Goal: Answer question/provide support: Share knowledge or assist other users

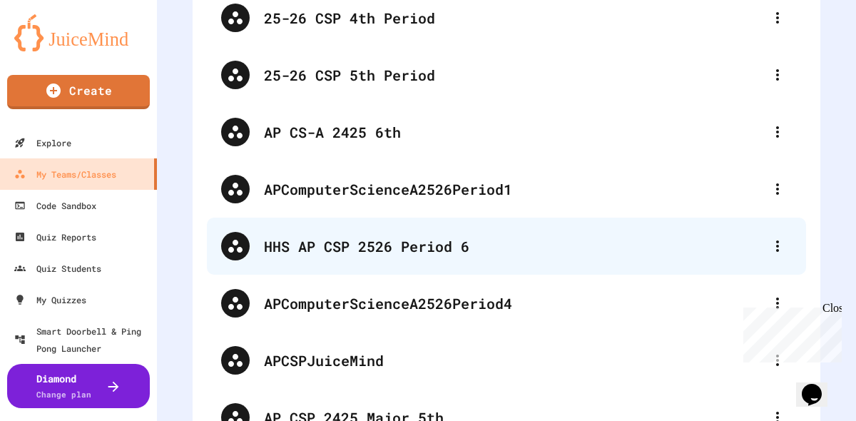
scroll to position [429, 0]
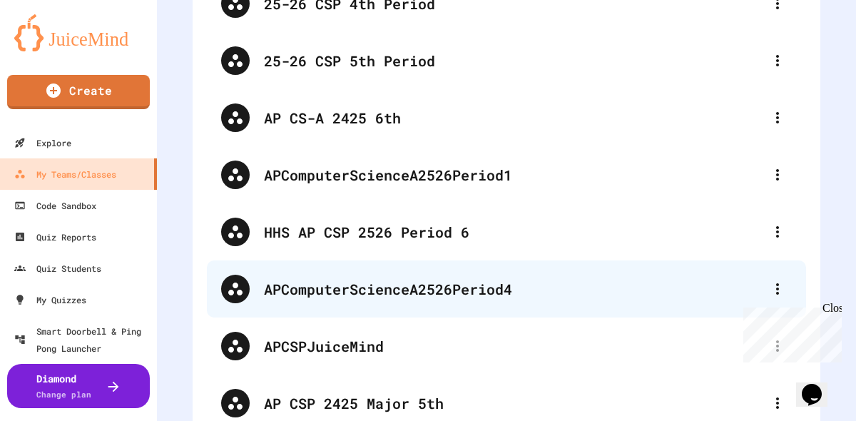
click at [489, 295] on div "APComputerScienceA2526Period4" at bounding box center [513, 288] width 499 height 21
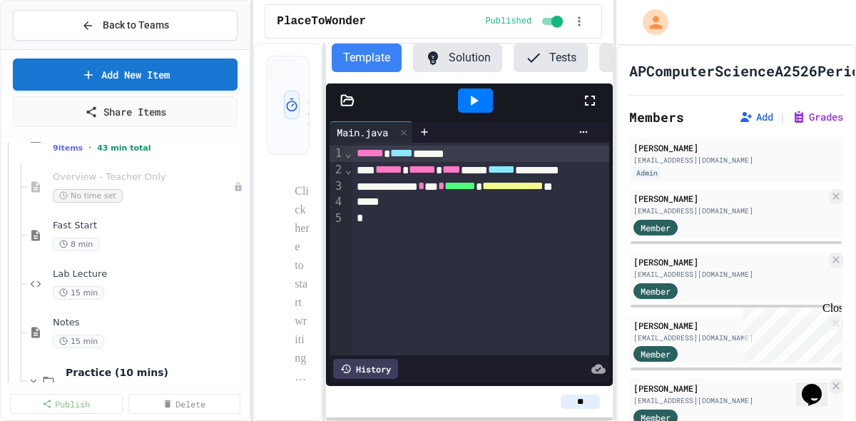
scroll to position [740, 0]
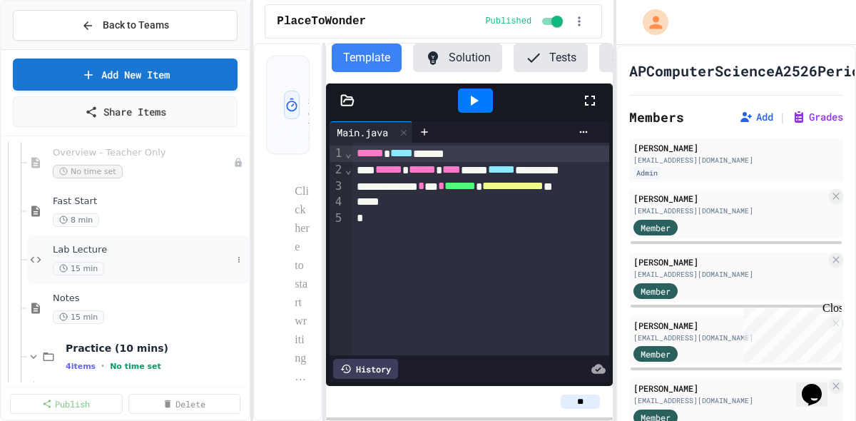
click at [134, 260] on div "Lab Lecture 15 min" at bounding box center [142, 259] width 179 height 31
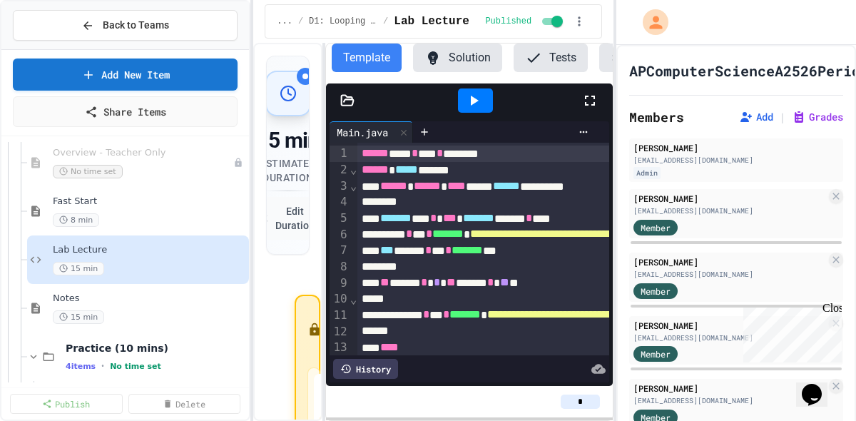
click at [591, 103] on icon at bounding box center [589, 100] width 17 height 17
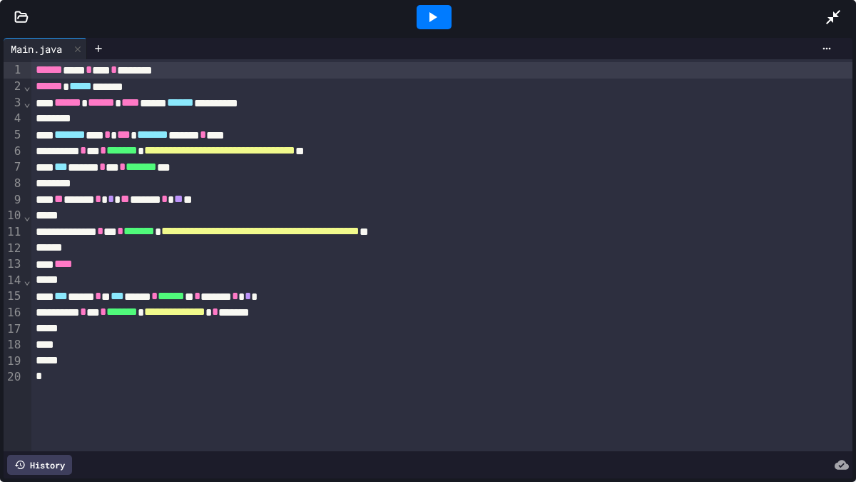
click at [826, 16] on icon at bounding box center [833, 17] width 17 height 17
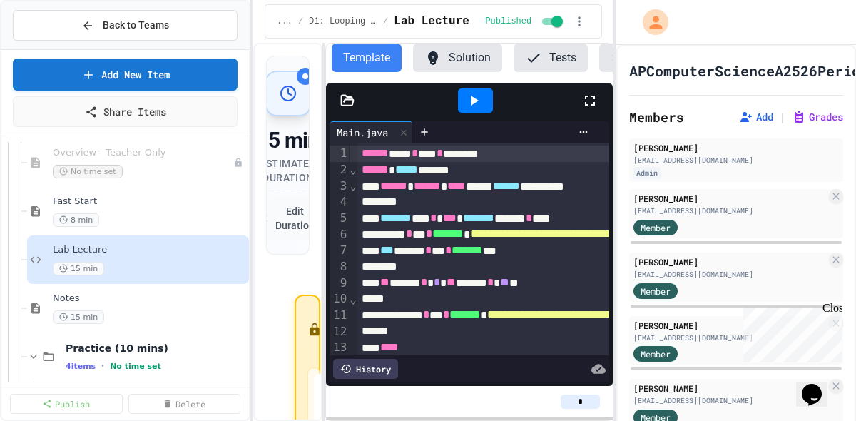
drag, startPoint x: 589, startPoint y: 98, endPoint x: 587, endPoint y: 144, distance: 45.7
click at [588, 100] on icon at bounding box center [589, 100] width 17 height 17
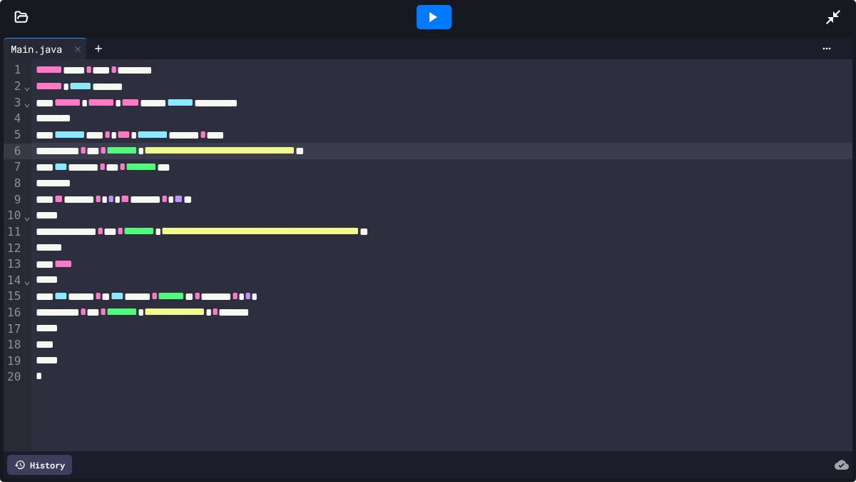
click at [289, 151] on span "**********" at bounding box center [219, 150] width 151 height 11
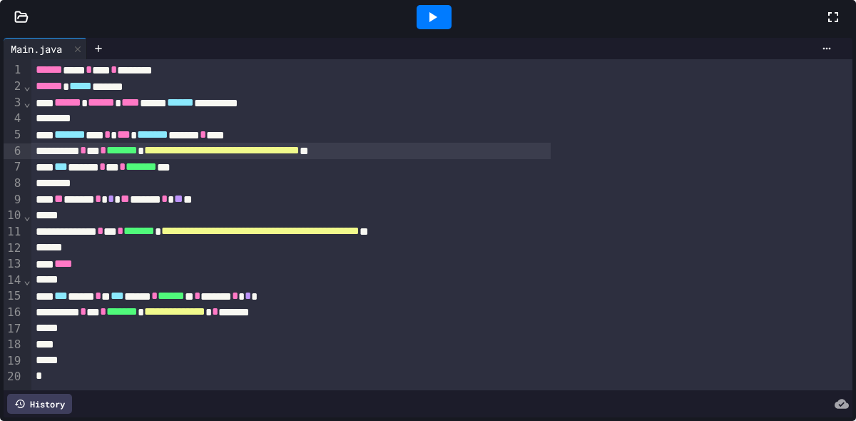
scroll to position [721, 0]
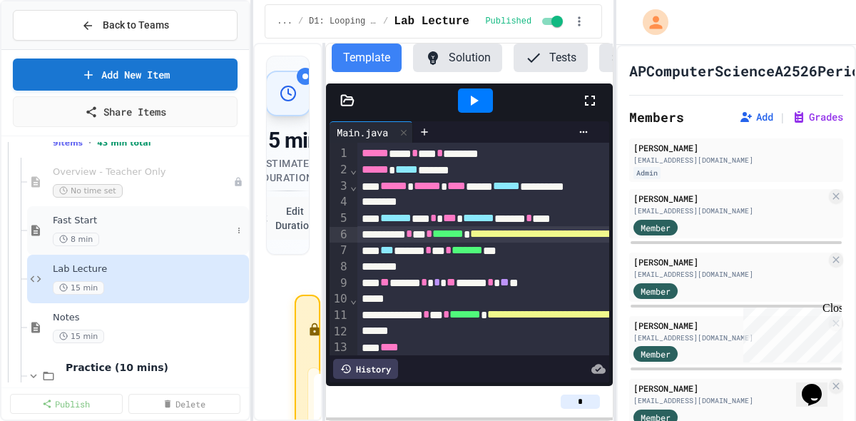
click at [111, 220] on span "Fast Start" at bounding box center [142, 221] width 179 height 12
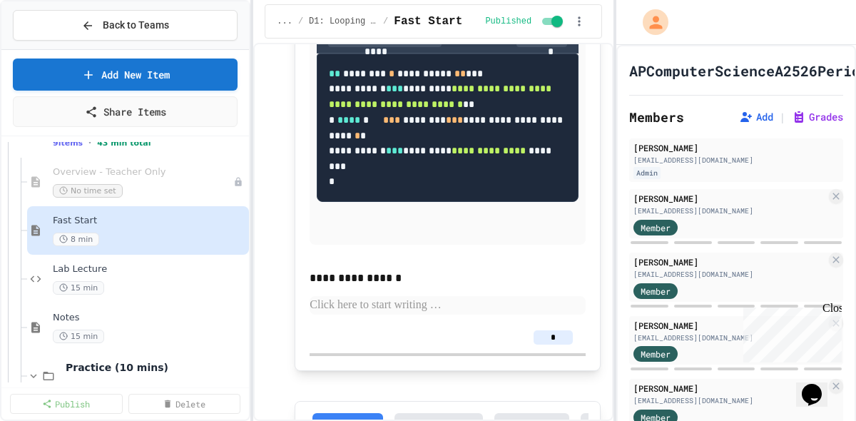
scroll to position [1566, 0]
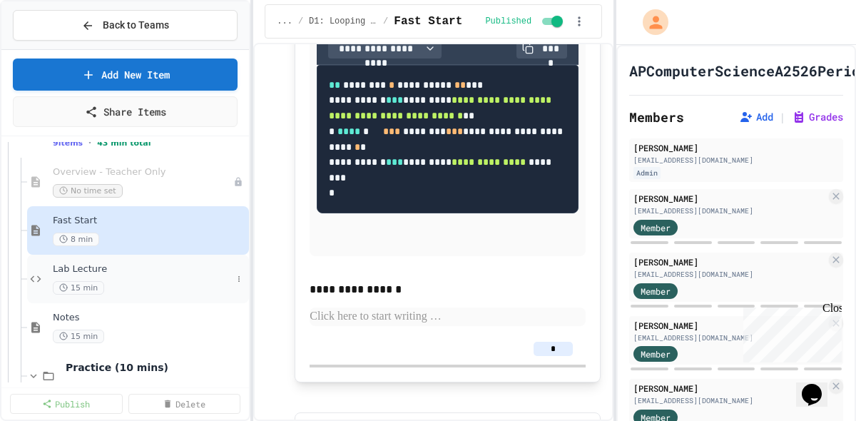
click at [66, 273] on span "Lab Lecture" at bounding box center [142, 269] width 179 height 12
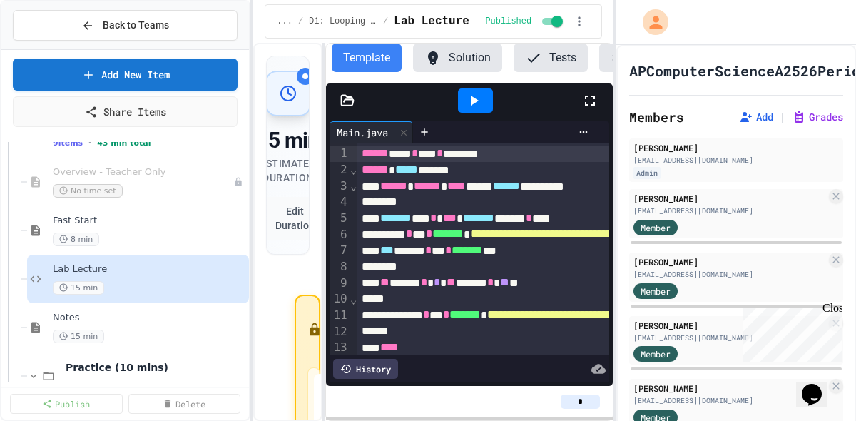
click at [594, 101] on icon at bounding box center [589, 100] width 17 height 17
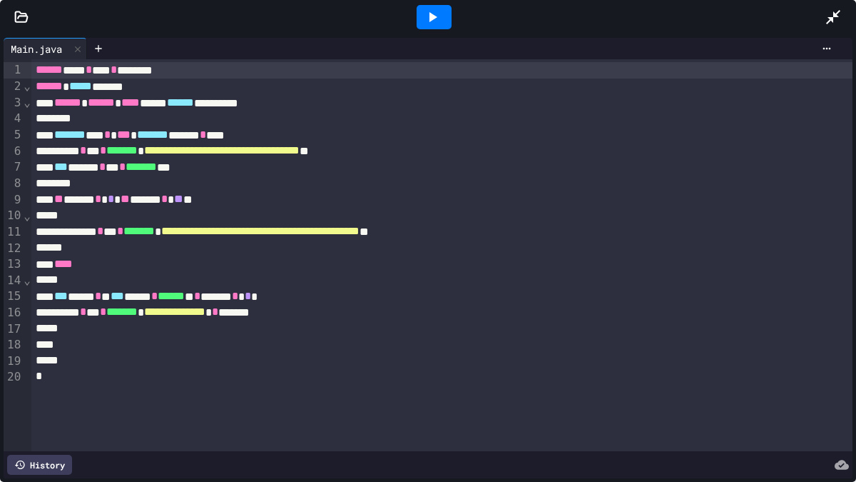
click at [438, 14] on icon at bounding box center [432, 17] width 17 height 17
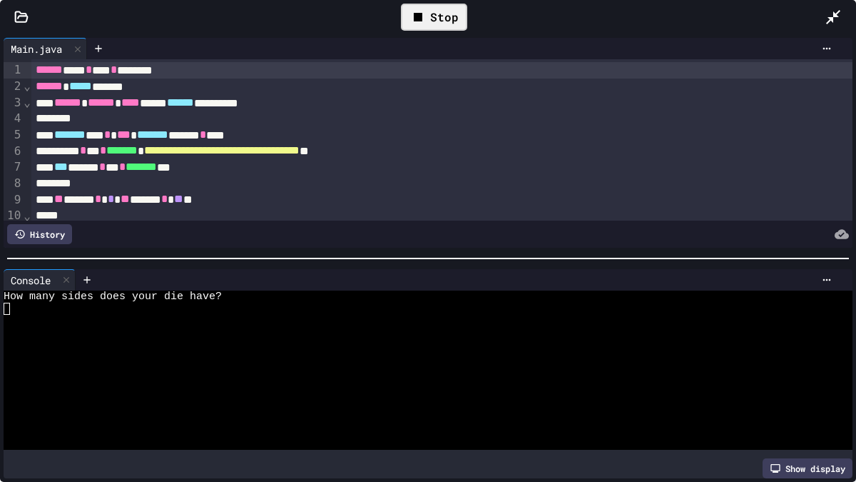
drag, startPoint x: 203, startPoint y: 365, endPoint x: 208, endPoint y: 360, distance: 7.6
click at [203, 365] on div at bounding box center [421, 369] width 835 height 12
click at [438, 16] on icon at bounding box center [432, 17] width 17 height 17
click at [314, 320] on div at bounding box center [421, 321] width 835 height 12
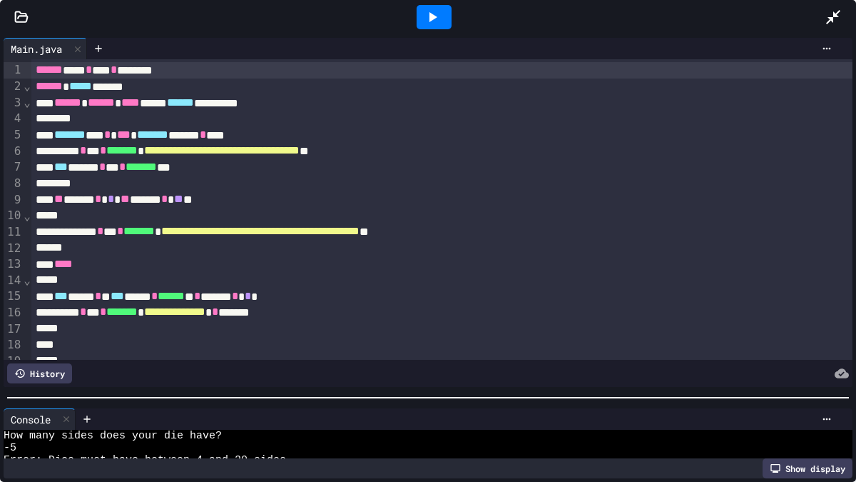
click at [472, 401] on div at bounding box center [428, 397] width 856 height 14
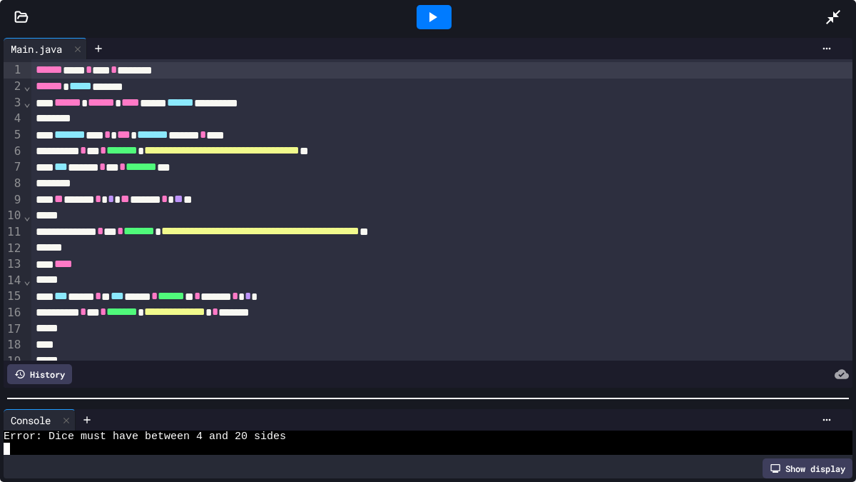
scroll to position [24, 0]
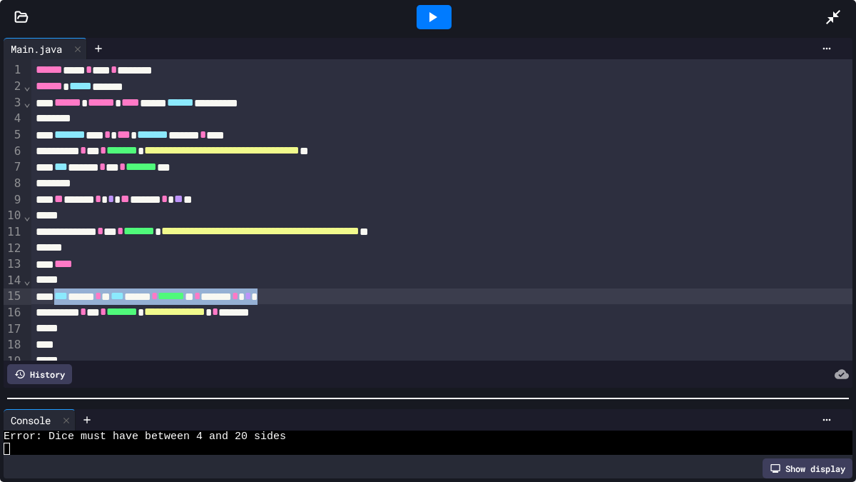
drag, startPoint x: 61, startPoint y: 294, endPoint x: 350, endPoint y: 293, distance: 288.9
click at [351, 290] on div "*** **** * * *** ****** * ****** ** * ****** * * *" at bounding box center [441, 296] width 821 height 16
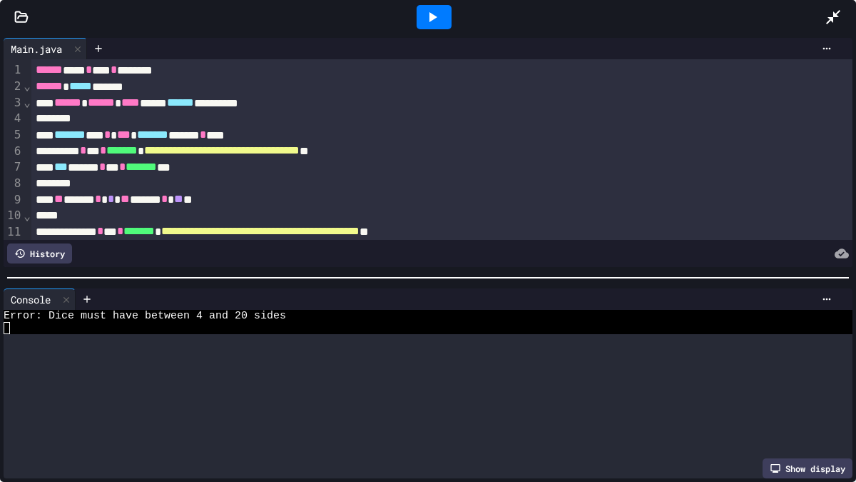
click at [407, 275] on div at bounding box center [428, 277] width 856 height 14
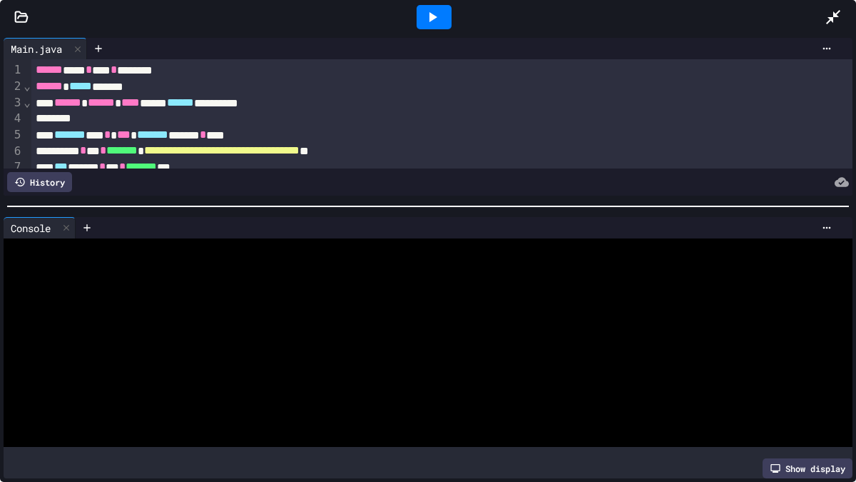
scroll to position [0, 0]
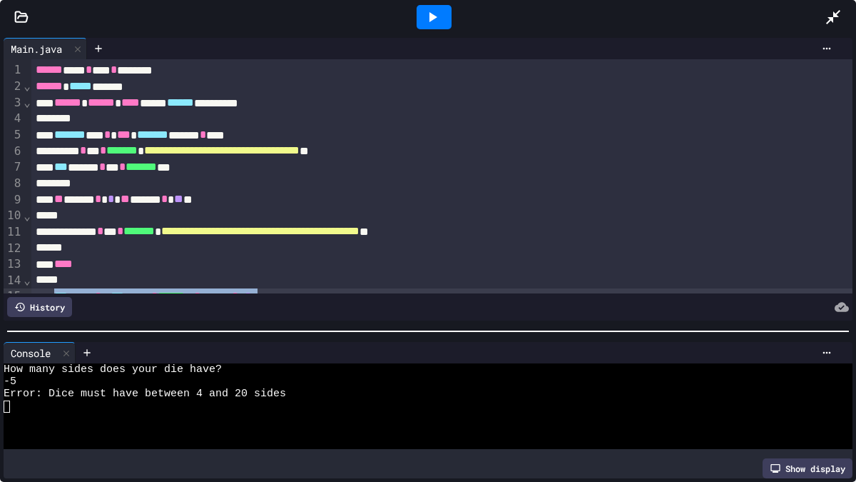
click at [651, 332] on div at bounding box center [428, 330] width 842 height 1
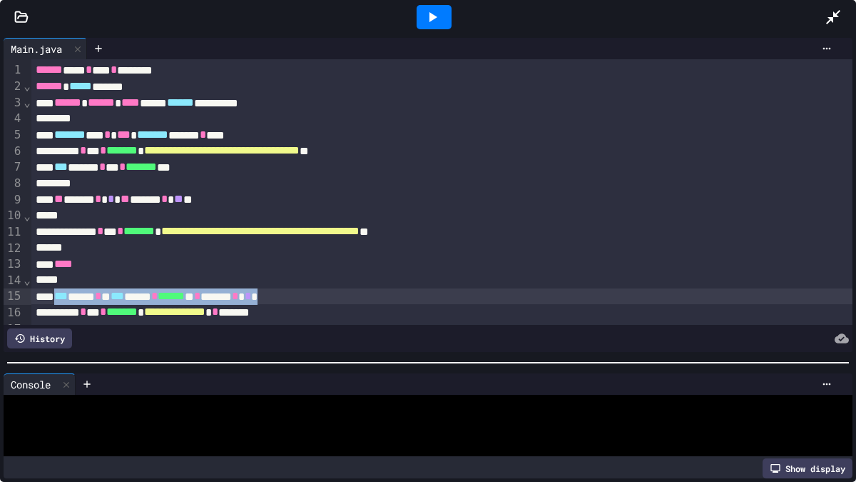
click at [514, 365] on div at bounding box center [428, 362] width 856 height 14
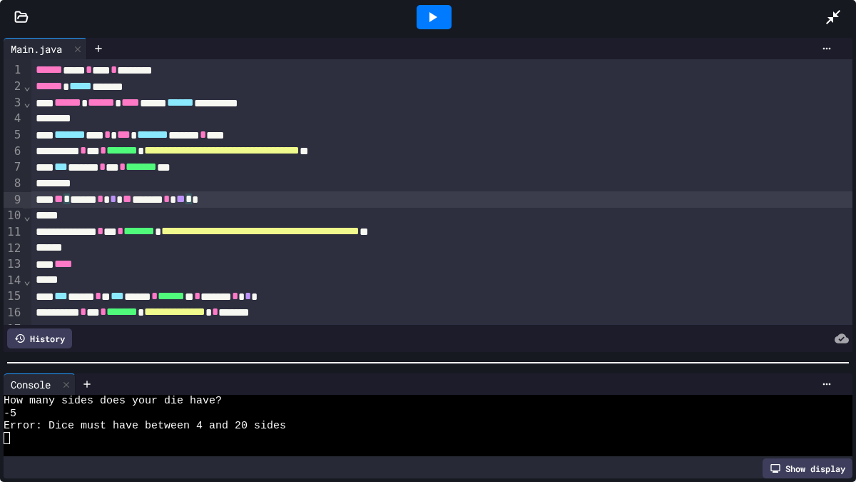
drag, startPoint x: 76, startPoint y: 199, endPoint x: 86, endPoint y: 203, distance: 11.5
click at [63, 198] on span "**" at bounding box center [58, 198] width 9 height 11
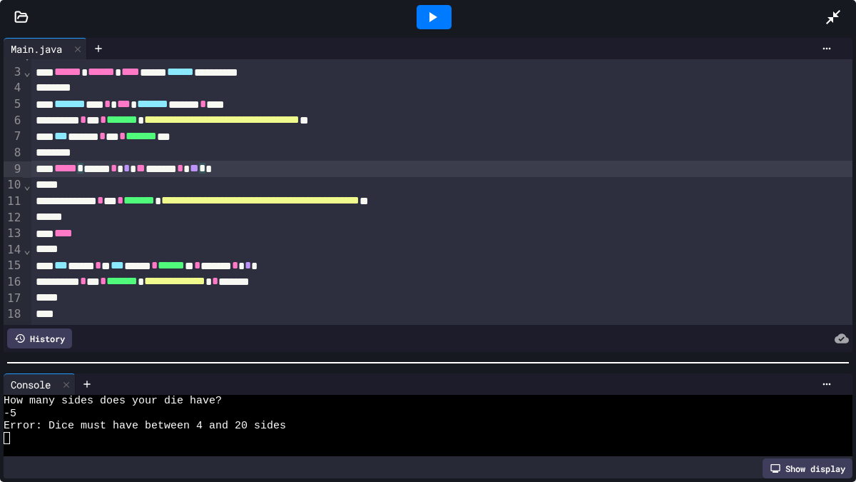
scroll to position [41, 0]
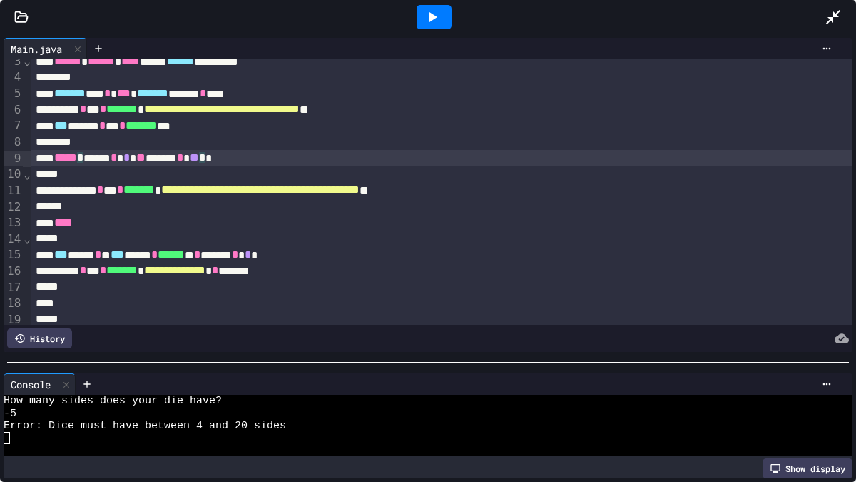
click at [73, 219] on span "****" at bounding box center [63, 222] width 19 height 11
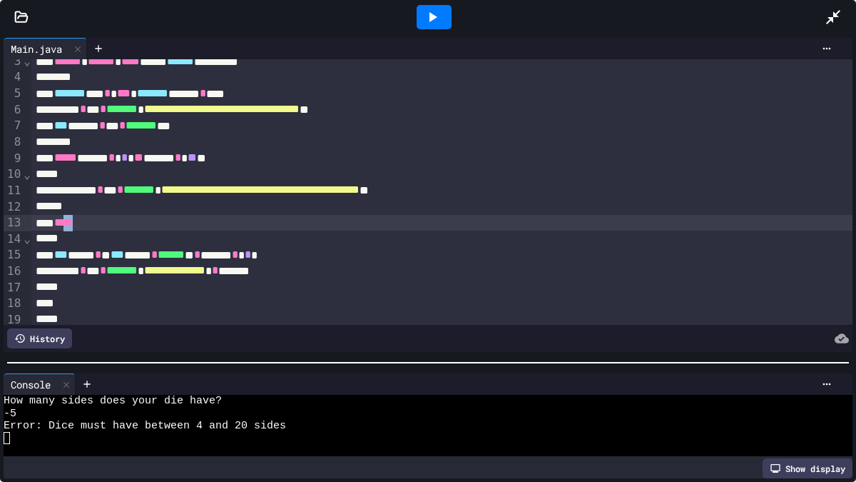
click at [73, 221] on span "****" at bounding box center [63, 222] width 19 height 11
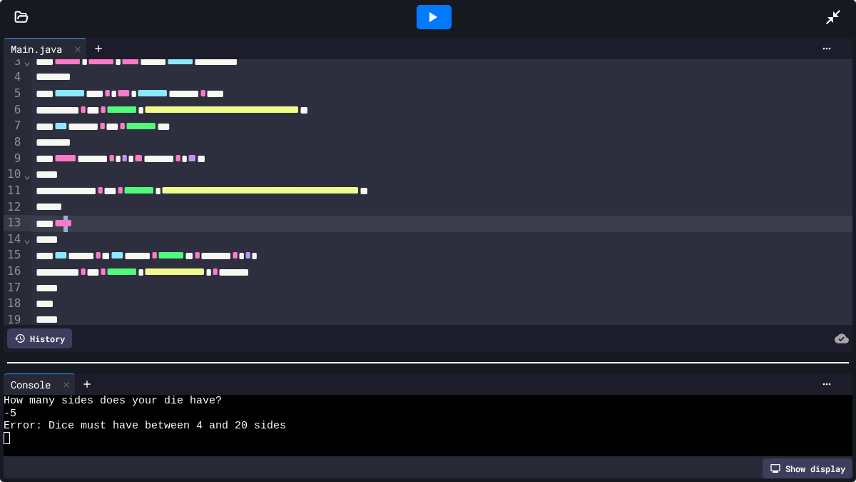
click at [92, 222] on div "****" at bounding box center [441, 223] width 821 height 16
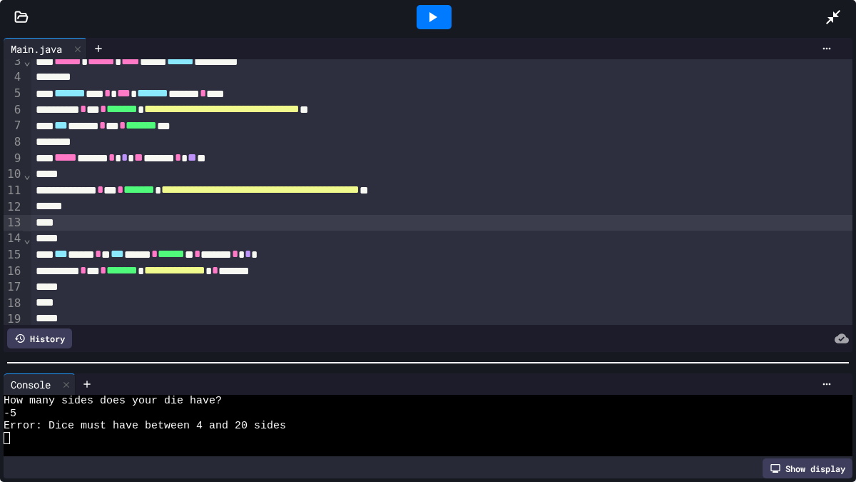
click at [88, 287] on div "*" at bounding box center [441, 287] width 821 height 16
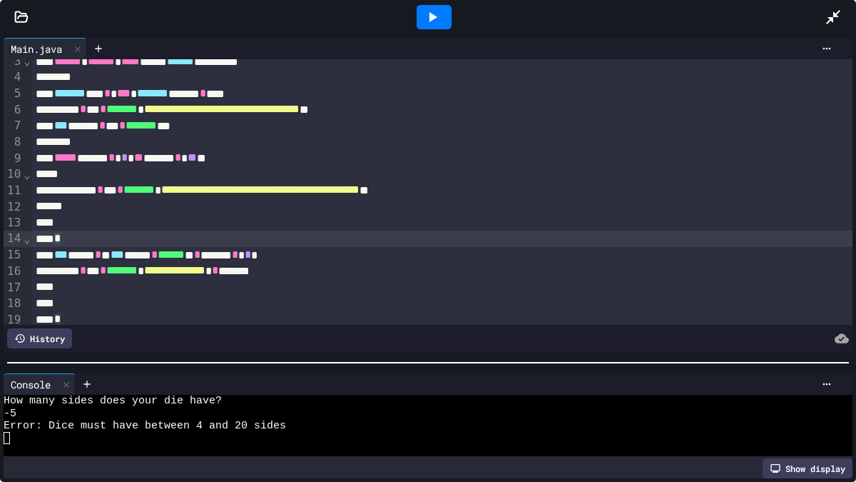
click at [78, 242] on div "*" at bounding box center [441, 238] width 821 height 16
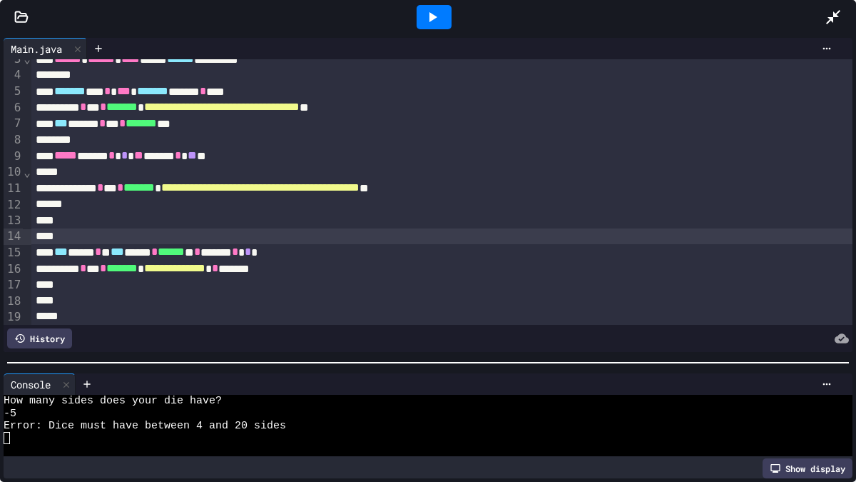
scroll to position [39, 0]
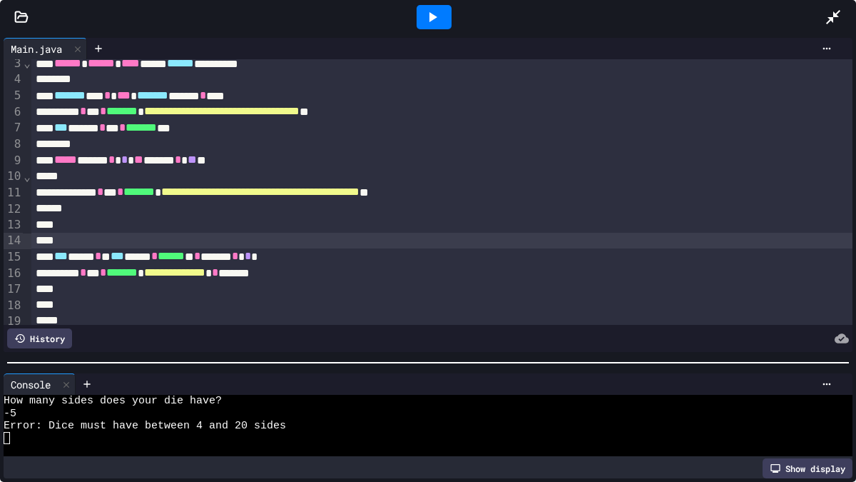
click at [427, 14] on icon at bounding box center [432, 17] width 17 height 17
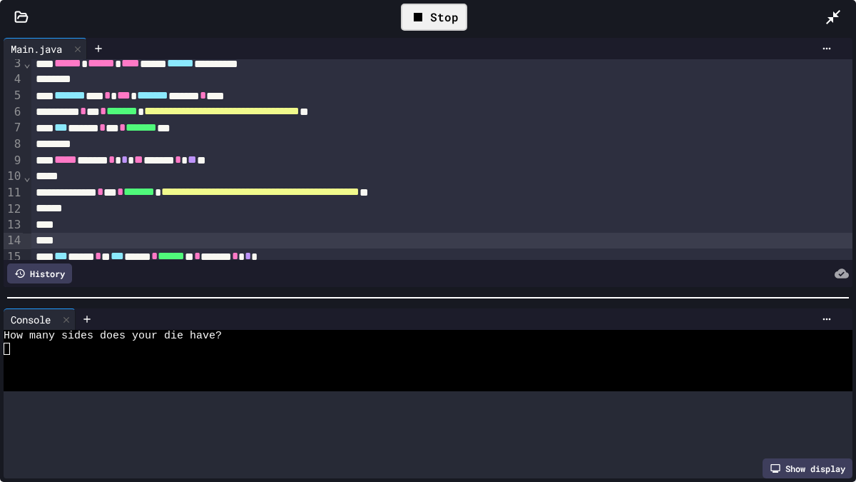
click at [266, 297] on div at bounding box center [428, 297] width 856 height 14
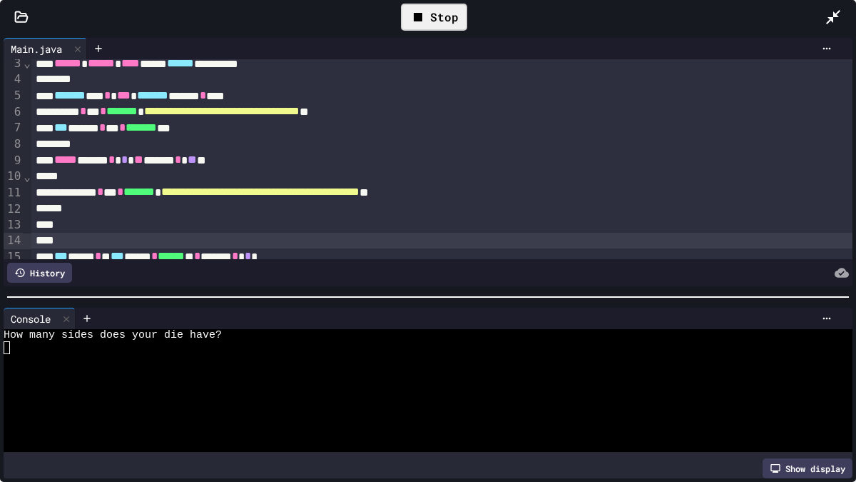
click at [255, 362] on div at bounding box center [421, 360] width 835 height 12
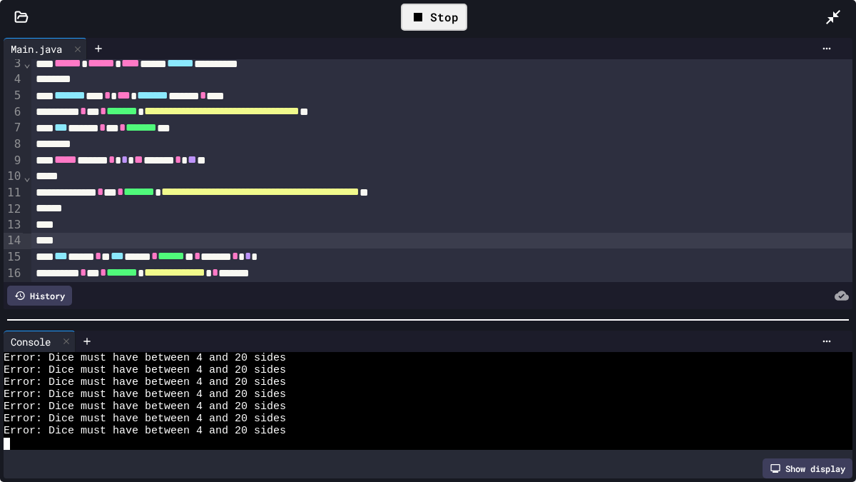
scroll to position [12261, 0]
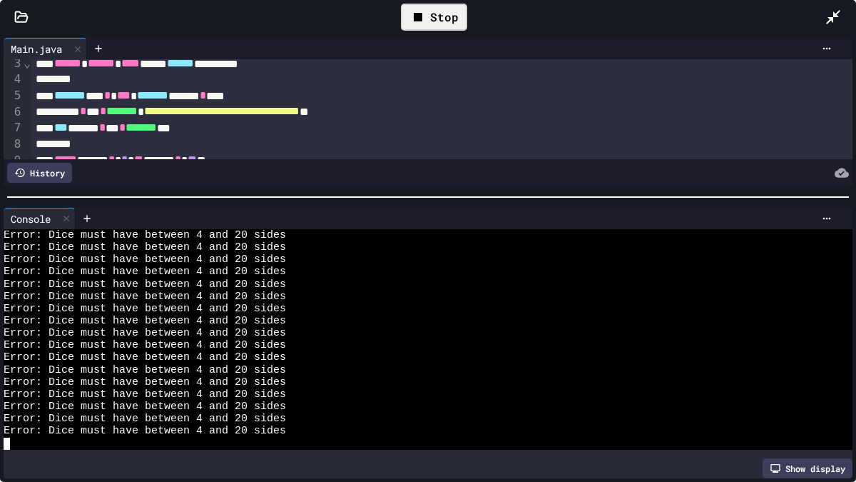
click at [405, 195] on div at bounding box center [428, 197] width 856 height 14
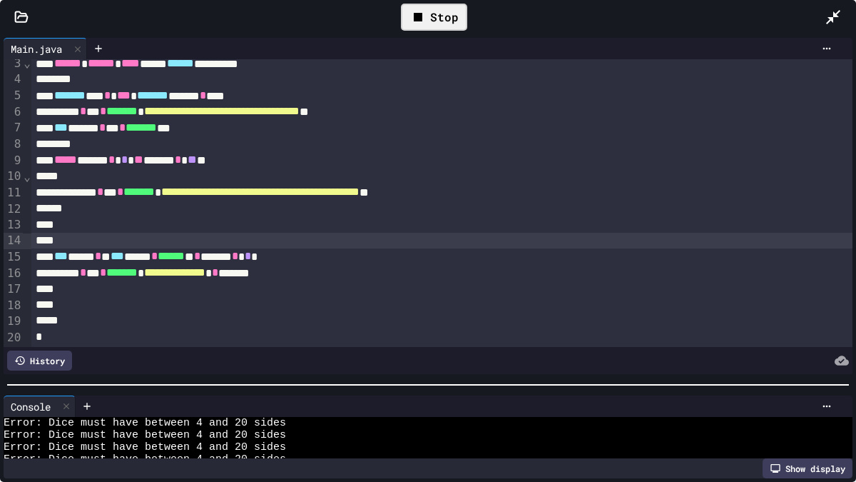
scroll to position [35, 0]
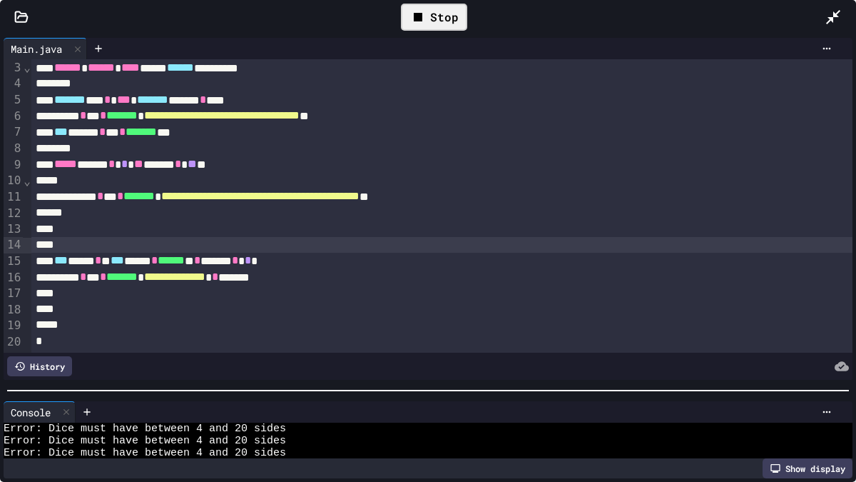
click at [472, 398] on div "**********" at bounding box center [428, 257] width 856 height 447
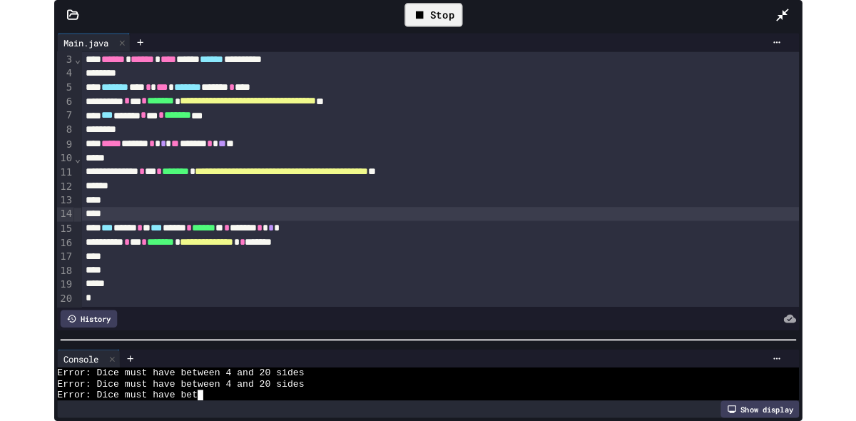
scroll to position [12261, 0]
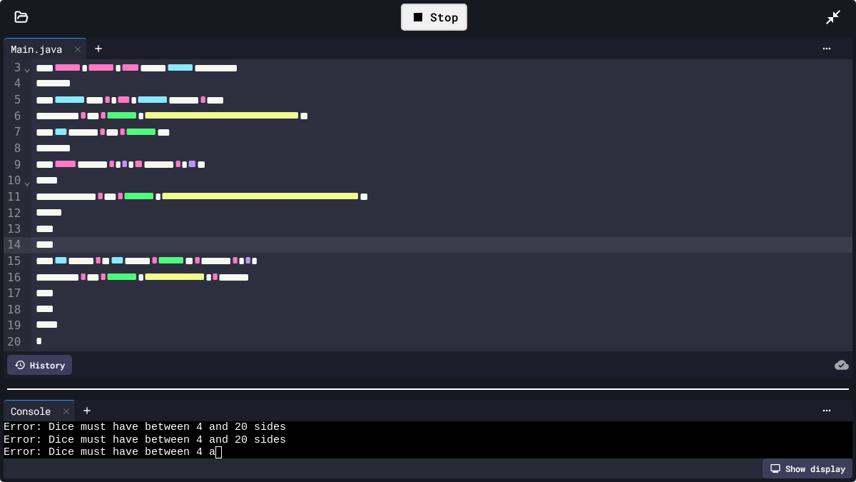
click at [438, 14] on div "Stop" at bounding box center [434, 17] width 66 height 27
click at [569, 200] on div "**********" at bounding box center [441, 196] width 821 height 16
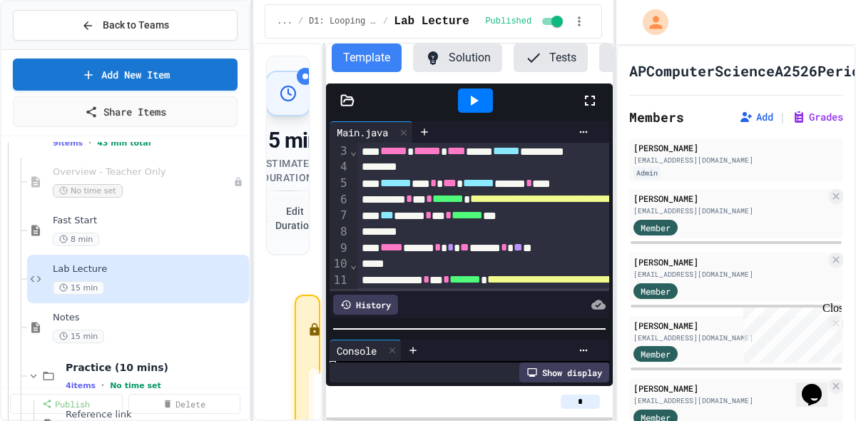
click at [591, 102] on icon at bounding box center [589, 100] width 17 height 17
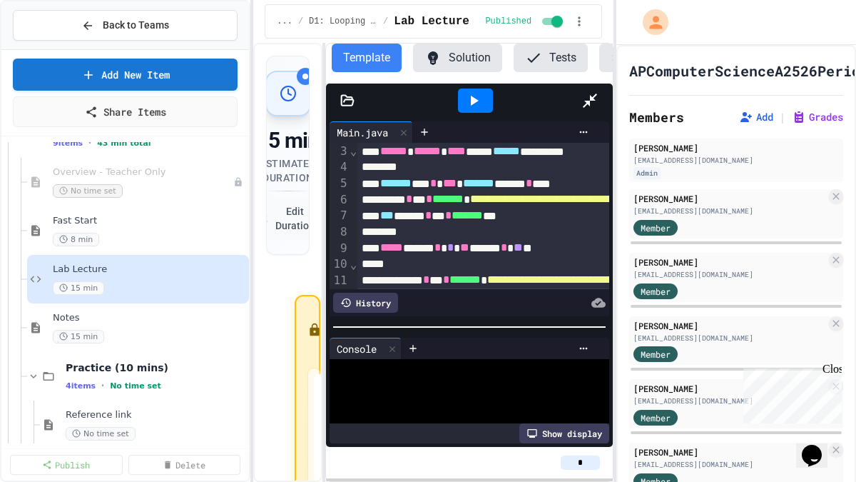
scroll to position [6045, 0]
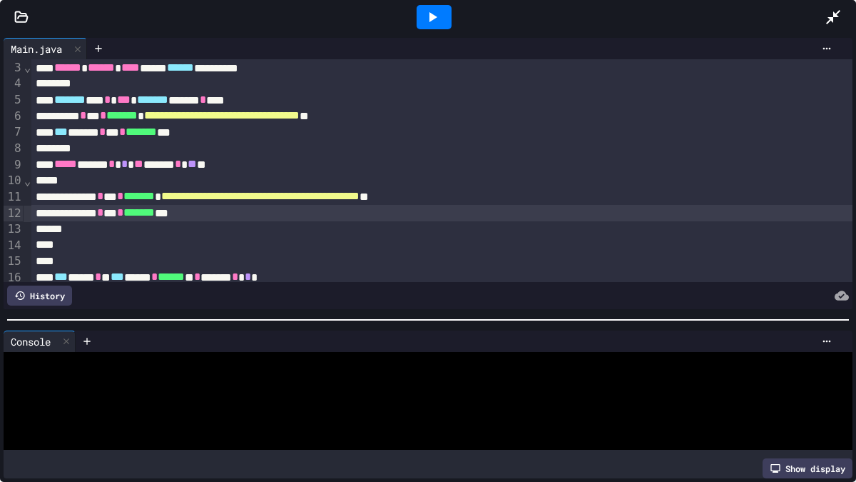
click at [492, 314] on div at bounding box center [428, 319] width 856 height 14
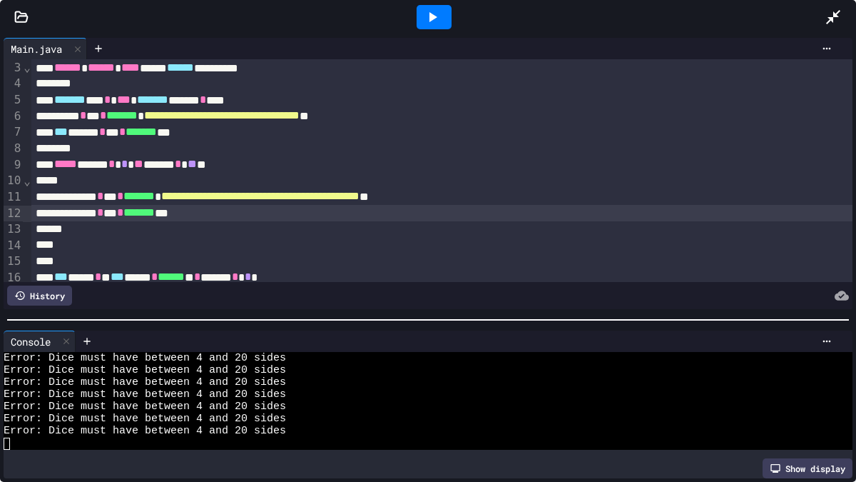
click at [435, 15] on icon at bounding box center [432, 17] width 17 height 17
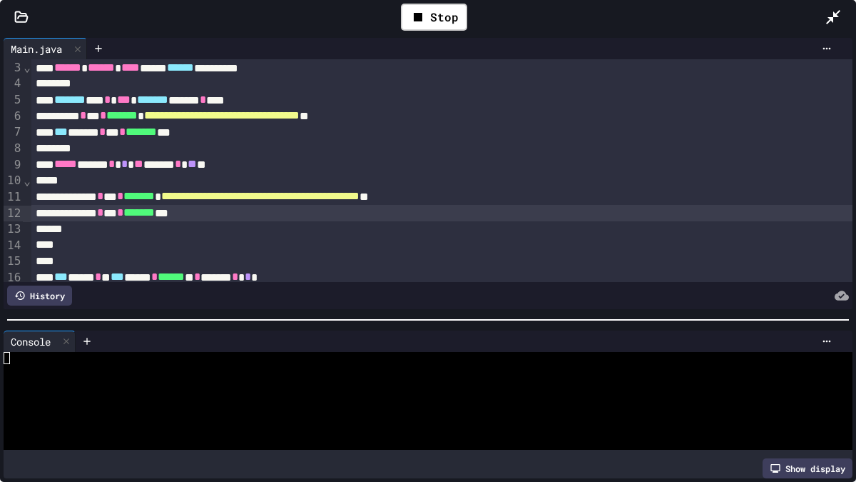
click at [94, 382] on div at bounding box center [421, 382] width 835 height 12
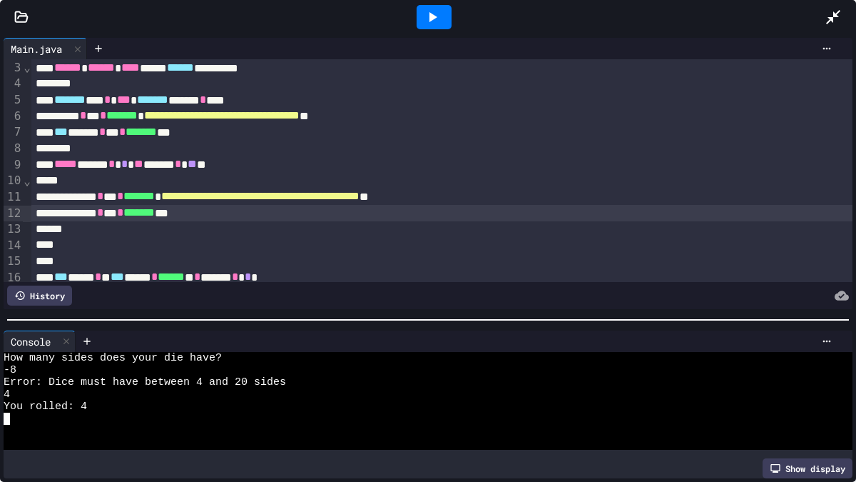
click at [444, 9] on div at bounding box center [434, 17] width 35 height 24
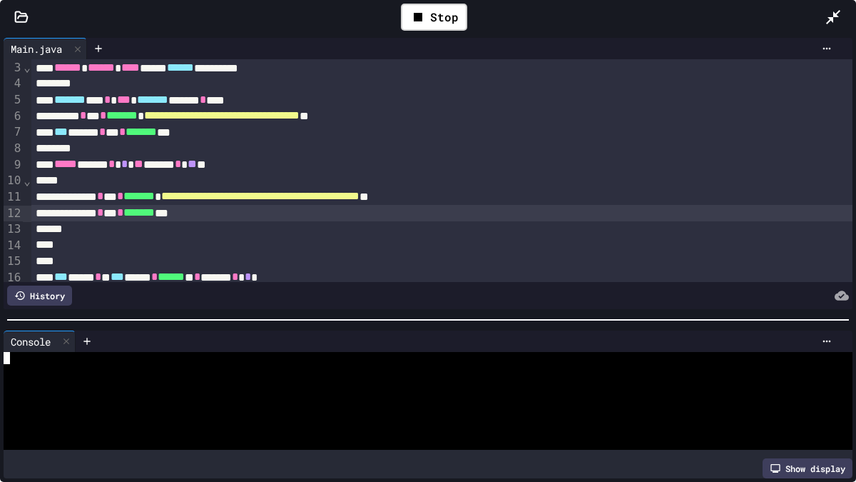
click at [205, 392] on div at bounding box center [421, 394] width 835 height 12
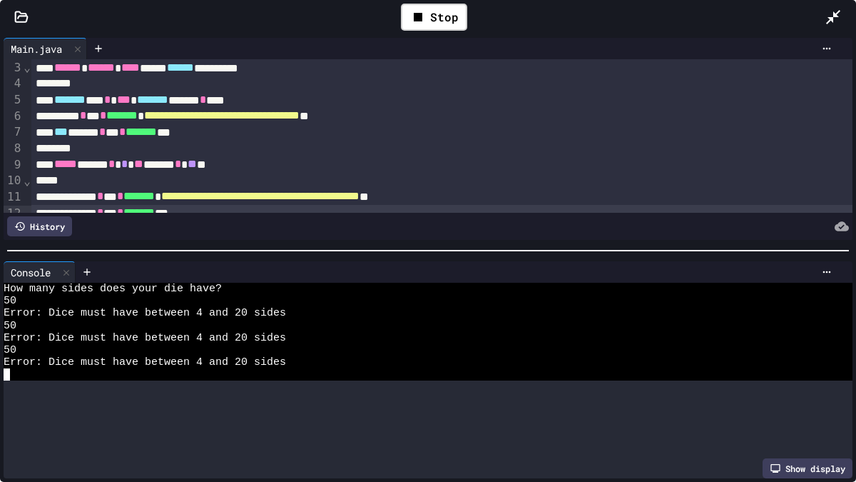
click at [407, 248] on div at bounding box center [428, 250] width 856 height 14
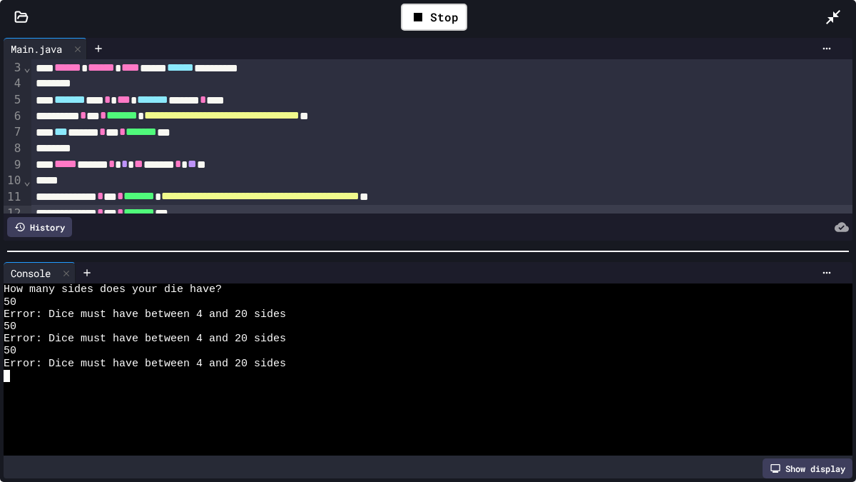
click at [202, 390] on div at bounding box center [421, 388] width 835 height 12
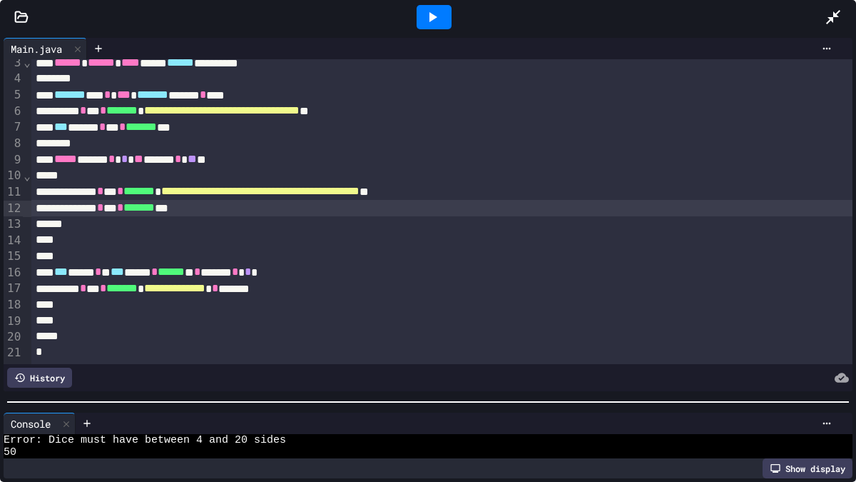
scroll to position [40, 0]
click at [315, 404] on div at bounding box center [428, 402] width 856 height 14
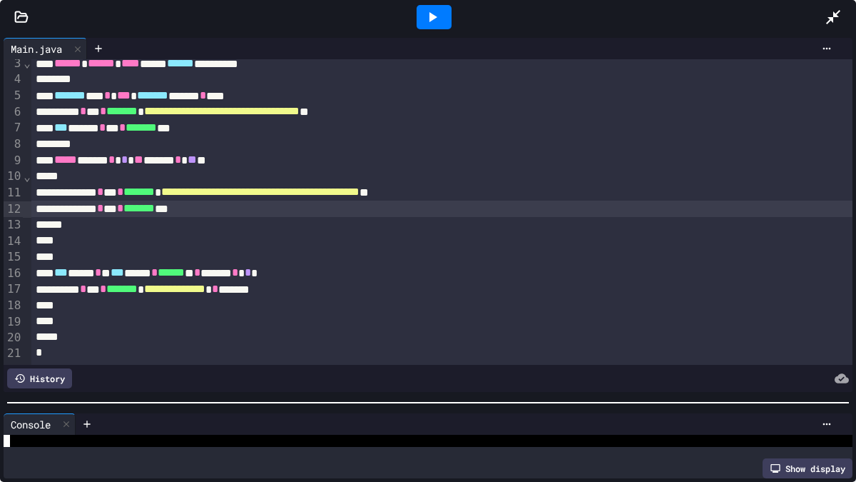
scroll to position [39, 0]
click at [425, 21] on icon at bounding box center [432, 17] width 17 height 17
click at [311, 399] on div at bounding box center [428, 402] width 856 height 14
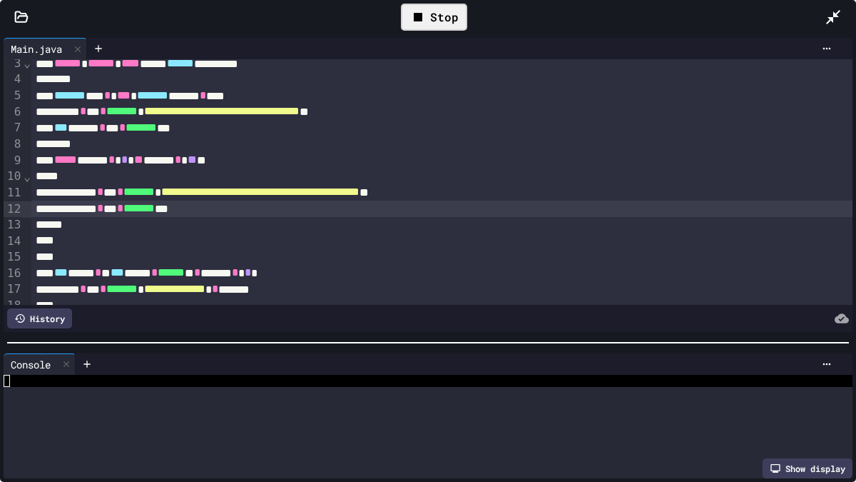
click at [284, 335] on div at bounding box center [428, 342] width 856 height 14
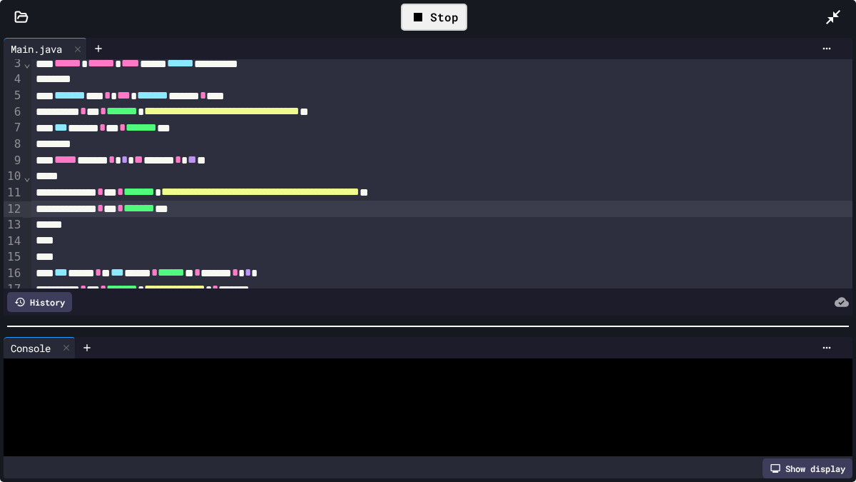
scroll to position [0, 0]
click at [155, 388] on div at bounding box center [421, 388] width 835 height 12
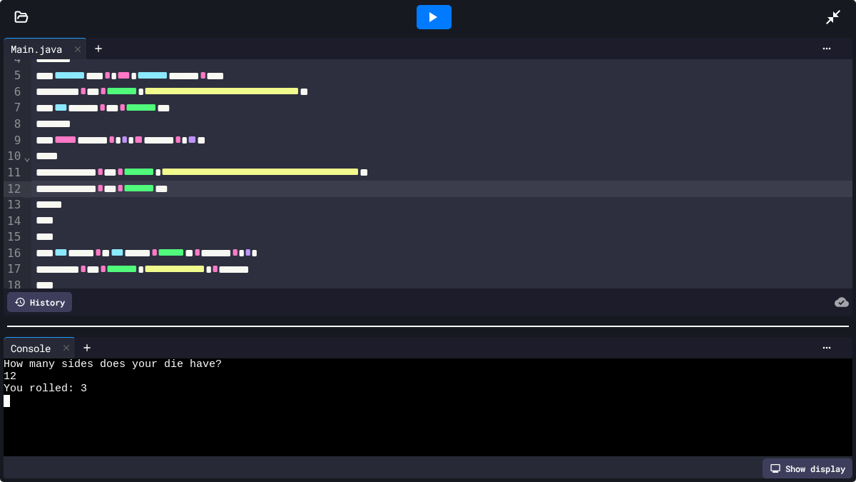
scroll to position [59, 0]
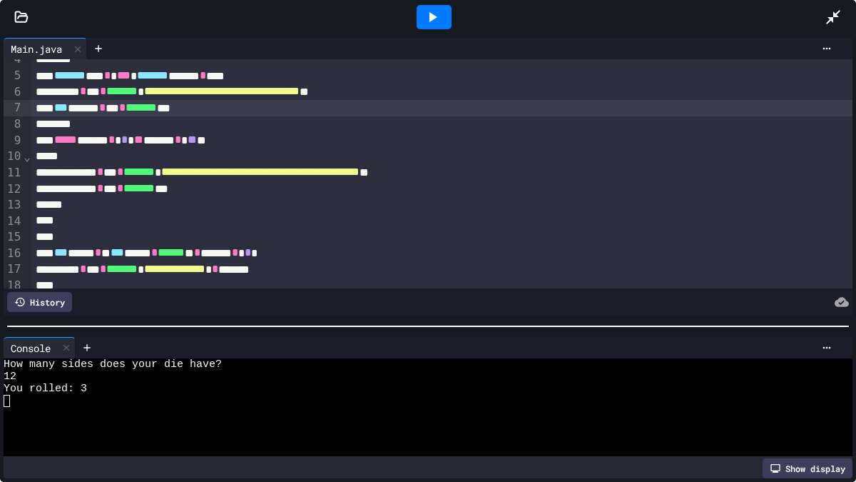
click at [266, 108] on div "*** ***** * ** * ******* ***" at bounding box center [441, 108] width 821 height 16
click at [284, 195] on div "***** * ** * ******* ***" at bounding box center [441, 188] width 821 height 16
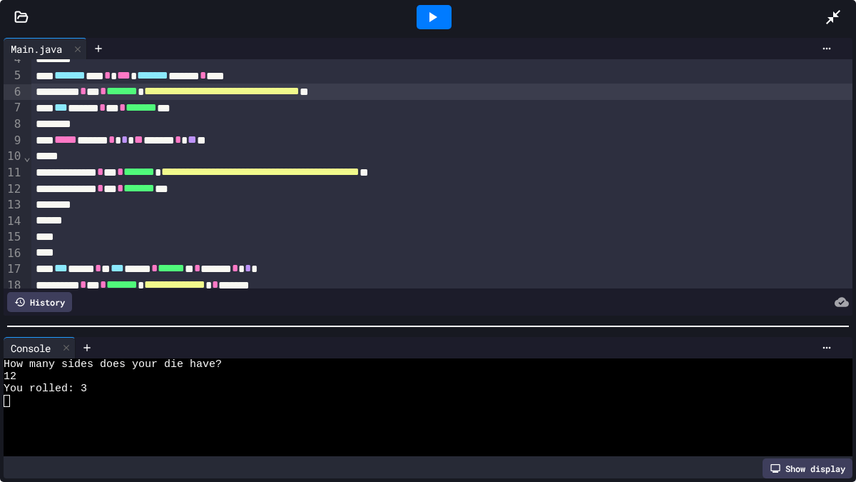
click at [336, 98] on div "**********" at bounding box center [441, 91] width 821 height 16
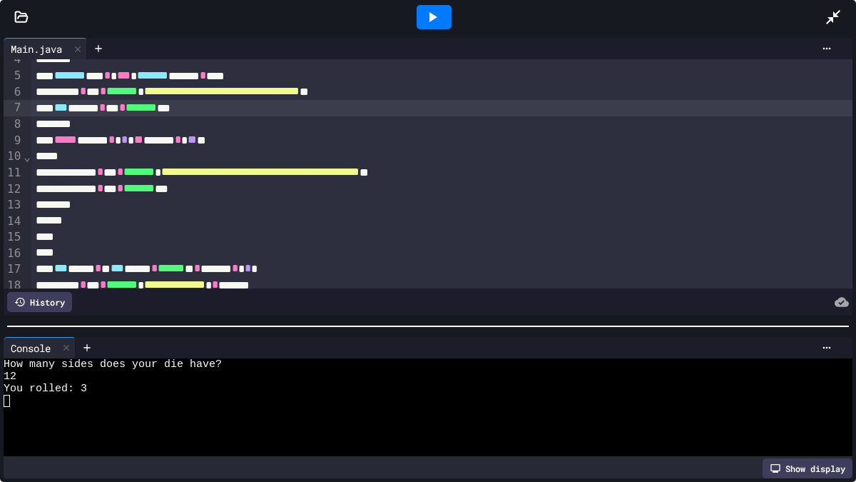
click at [340, 108] on div "*** ***** * ** * ******* ***" at bounding box center [441, 108] width 821 height 16
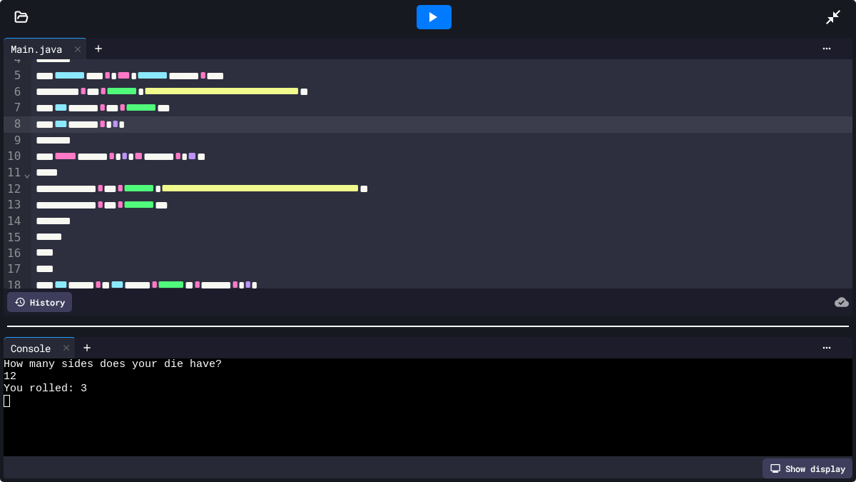
click at [298, 209] on div "***** * ** * ******* ***" at bounding box center [441, 205] width 821 height 16
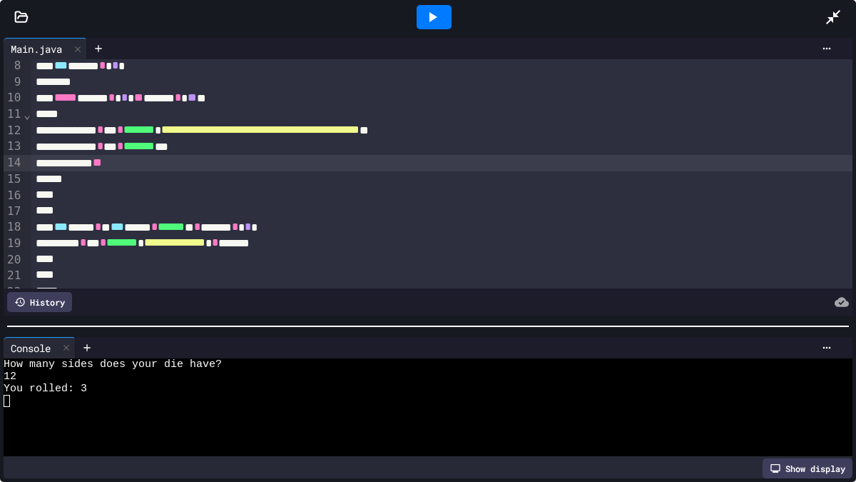
scroll to position [118, 0]
click at [391, 247] on div "**********" at bounding box center [441, 242] width 821 height 16
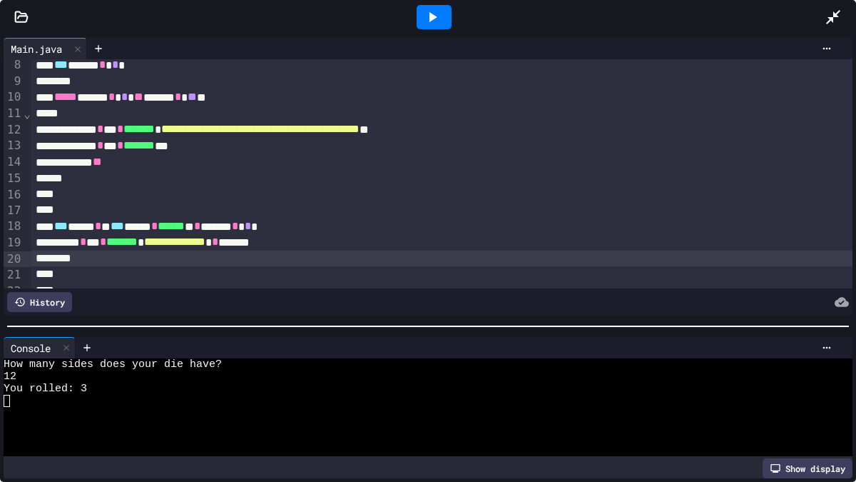
click at [333, 239] on div "**********" at bounding box center [441, 242] width 821 height 16
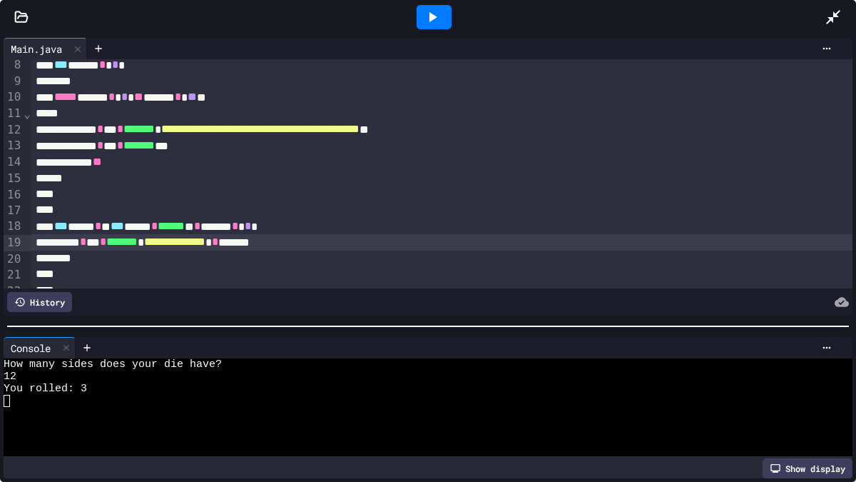
click at [336, 241] on div "**********" at bounding box center [441, 242] width 821 height 16
click at [444, 11] on div at bounding box center [434, 17] width 35 height 24
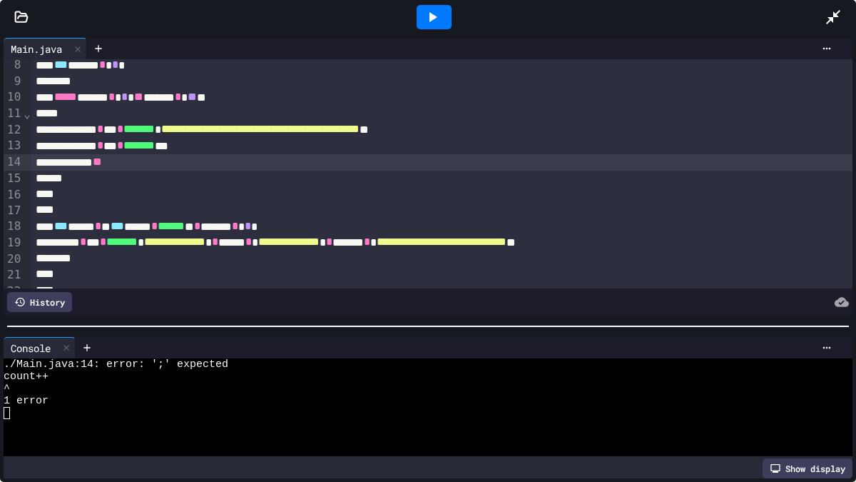
click at [142, 159] on div "***** **" at bounding box center [441, 162] width 821 height 16
click at [445, 15] on div at bounding box center [434, 17] width 35 height 24
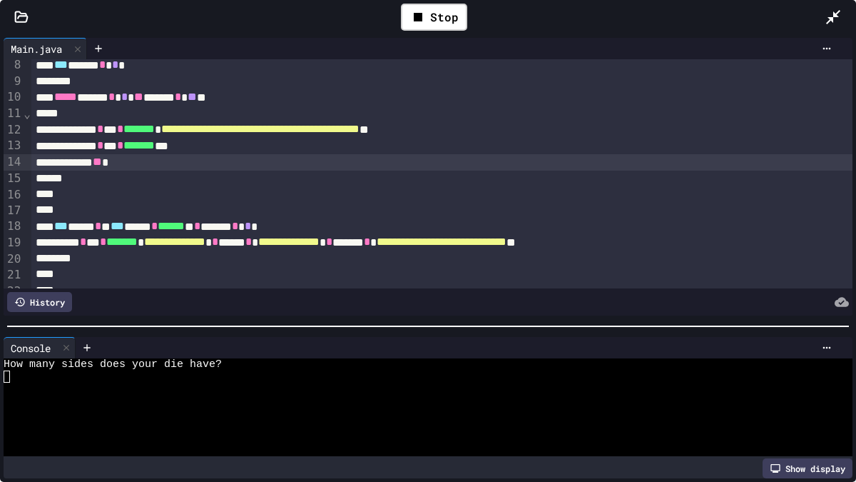
click at [113, 380] on div at bounding box center [421, 376] width 835 height 12
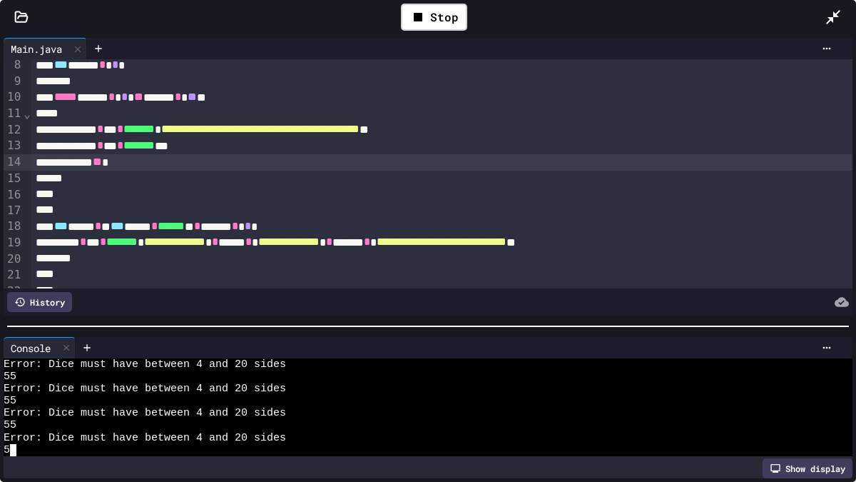
scroll to position [49, 0]
click at [166, 163] on div "***** ** *" at bounding box center [441, 162] width 821 height 16
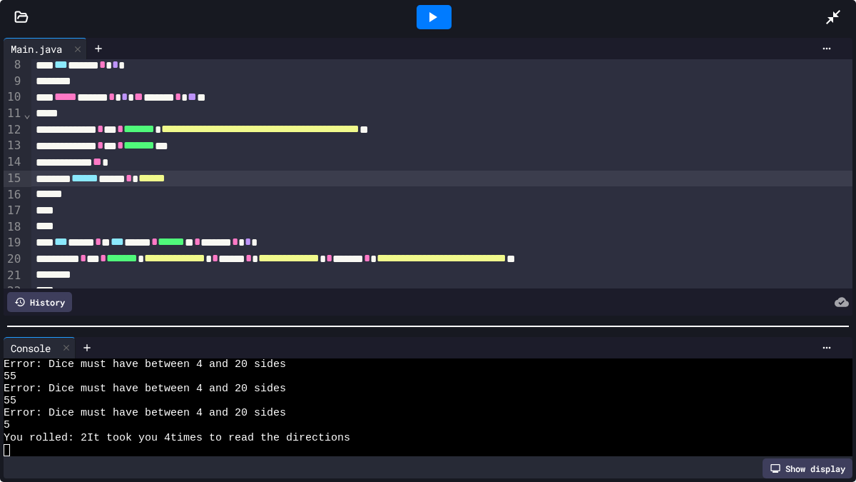
click at [734, 256] on div "**********" at bounding box center [441, 258] width 821 height 16
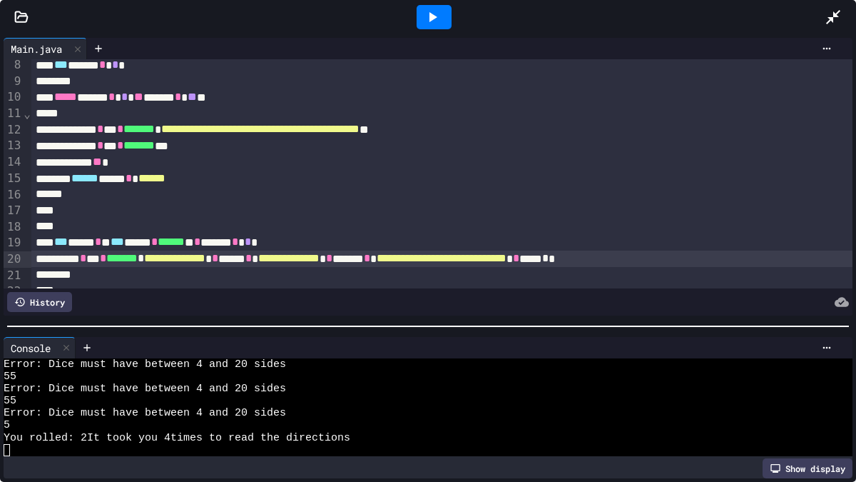
click at [442, 16] on div at bounding box center [434, 17] width 35 height 24
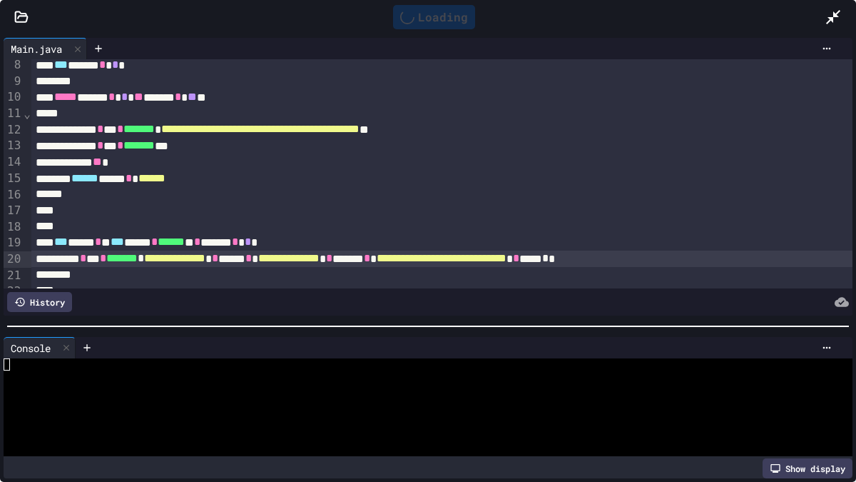
scroll to position [0, 0]
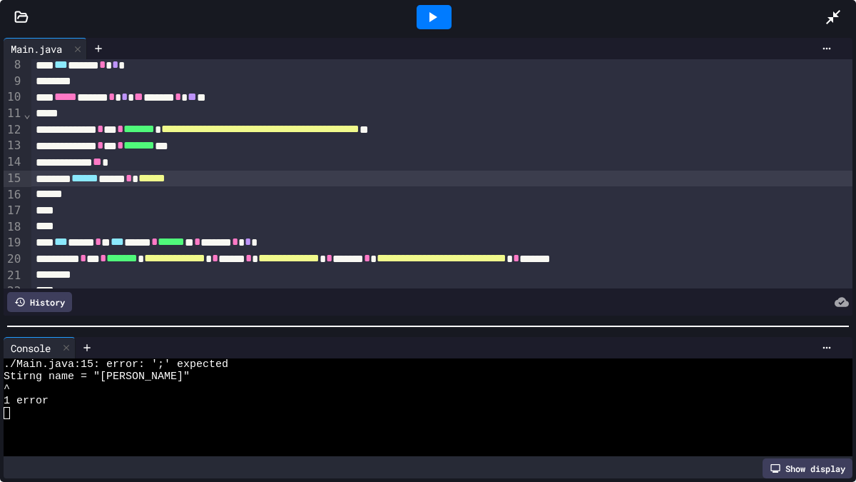
click at [264, 178] on div "****** **** * ******" at bounding box center [441, 179] width 821 height 16
click at [431, 9] on icon at bounding box center [432, 17] width 17 height 17
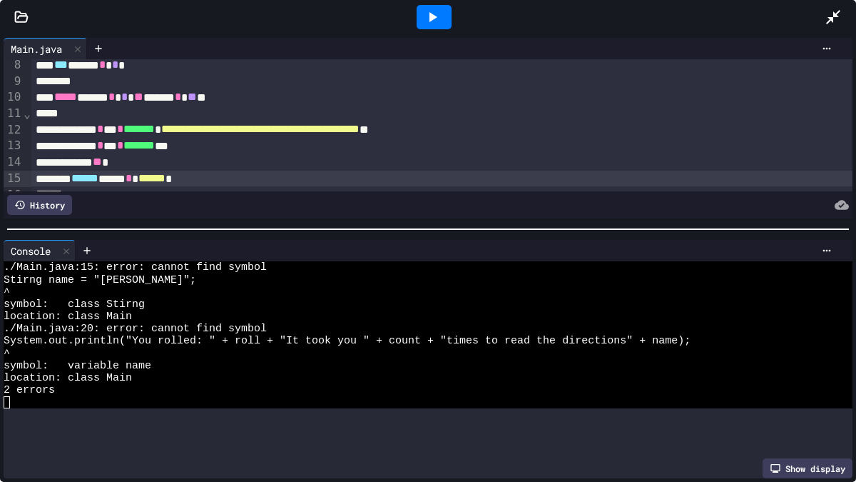
click at [419, 228] on div at bounding box center [428, 229] width 856 height 14
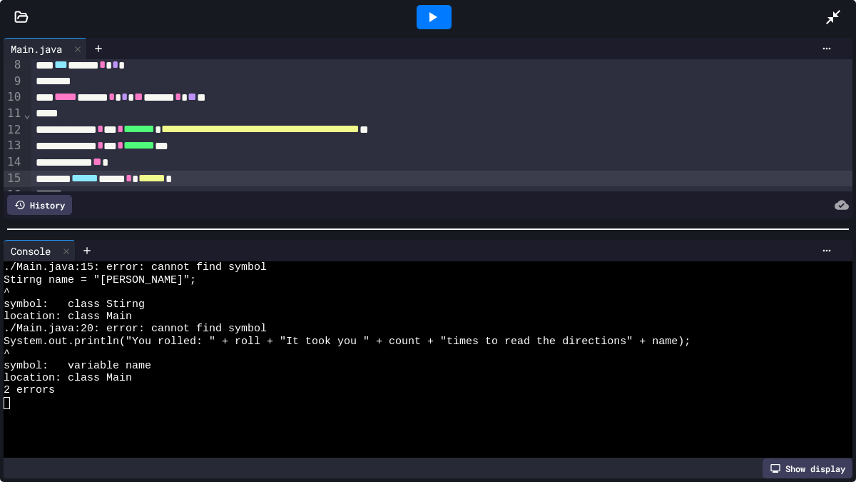
click at [98, 178] on span "******" at bounding box center [84, 178] width 27 height 11
click at [436, 14] on icon at bounding box center [432, 17] width 17 height 17
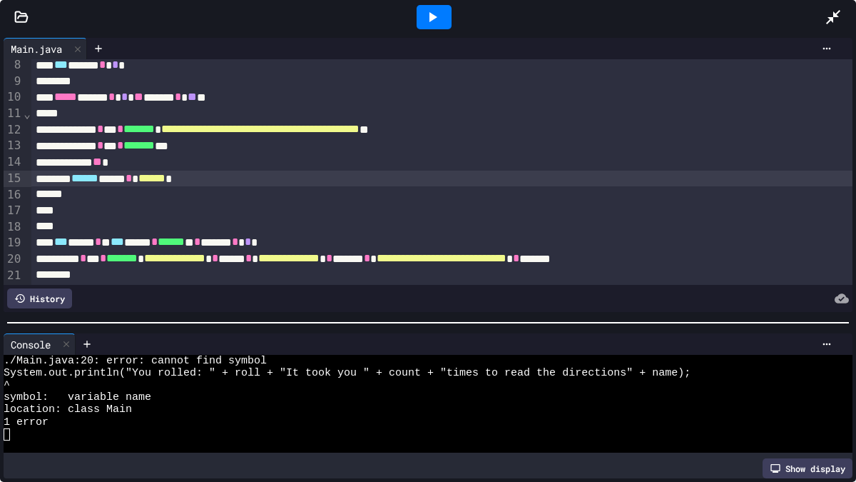
click at [457, 323] on div at bounding box center [428, 322] width 856 height 14
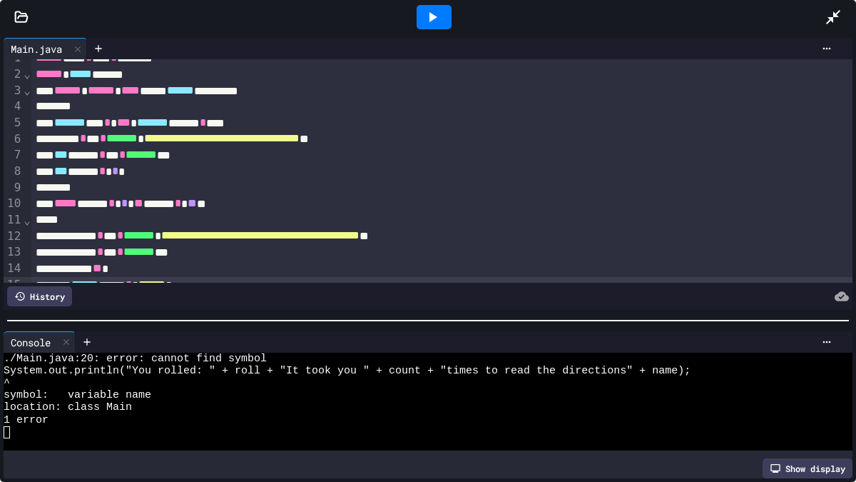
scroll to position [185, 0]
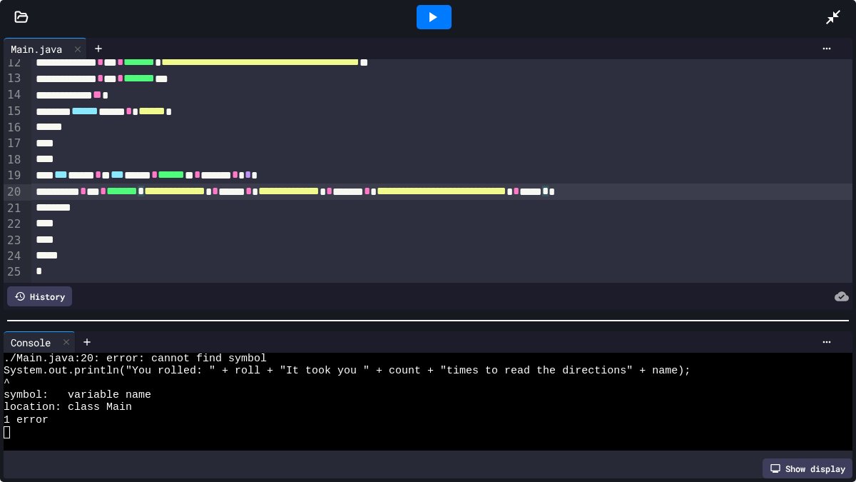
click at [784, 191] on div "**********" at bounding box center [441, 191] width 821 height 16
click at [434, 17] on icon at bounding box center [433, 17] width 8 height 10
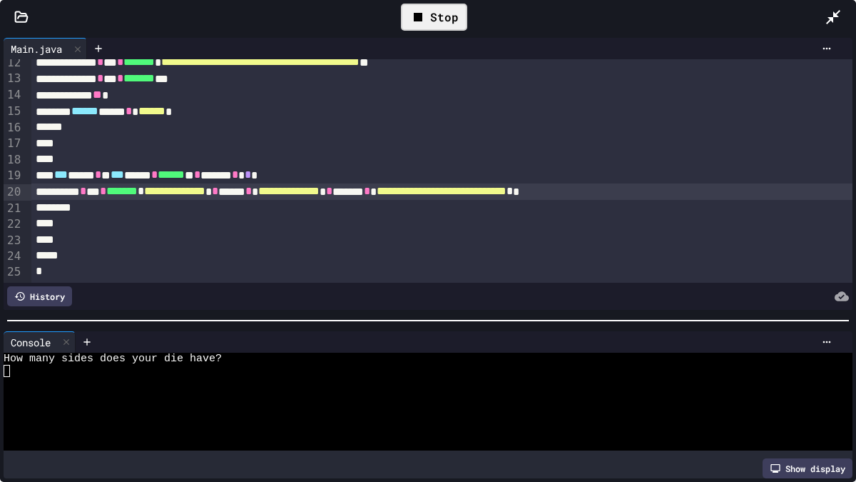
click at [178, 385] on div at bounding box center [421, 383] width 835 height 12
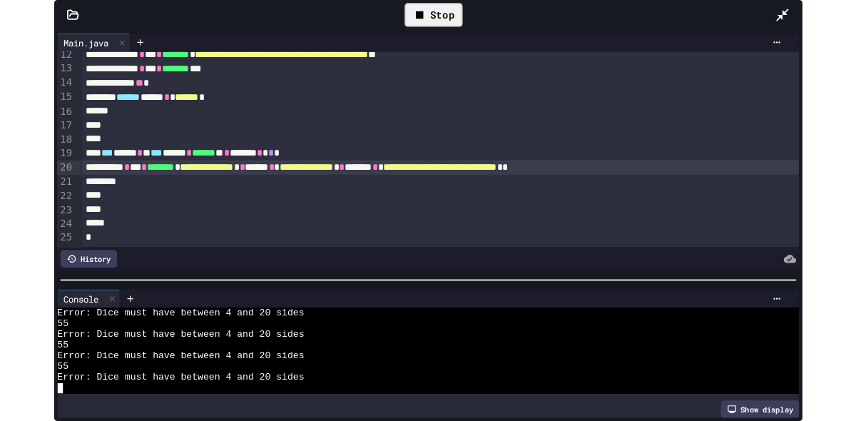
scroll to position [147, 0]
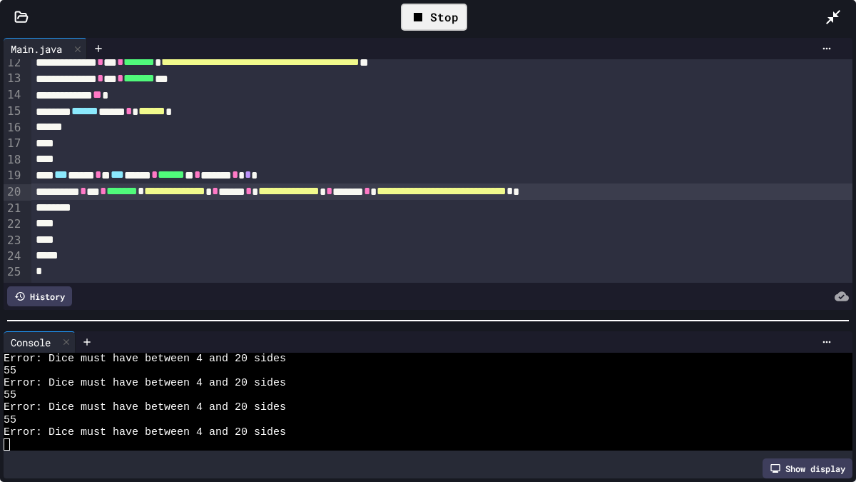
click at [833, 21] on icon at bounding box center [833, 17] width 17 height 17
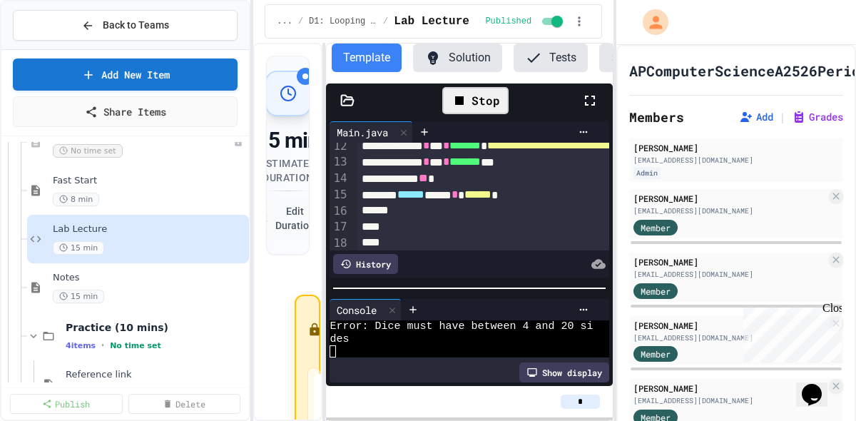
scroll to position [810, 0]
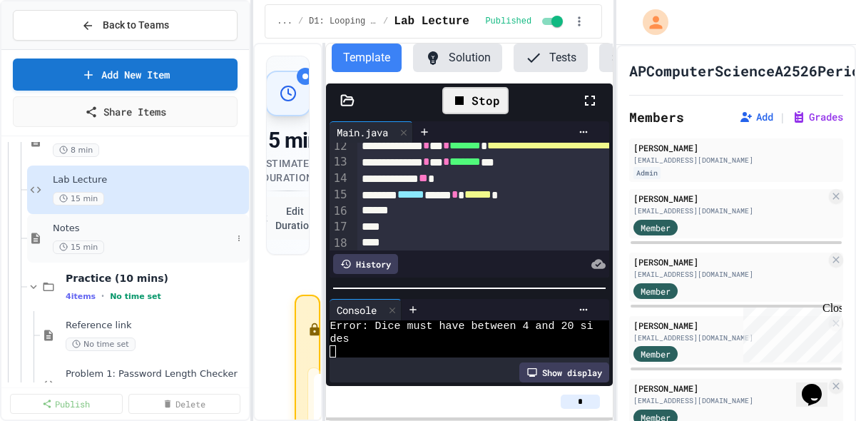
click at [73, 229] on span "Notes" at bounding box center [142, 229] width 179 height 12
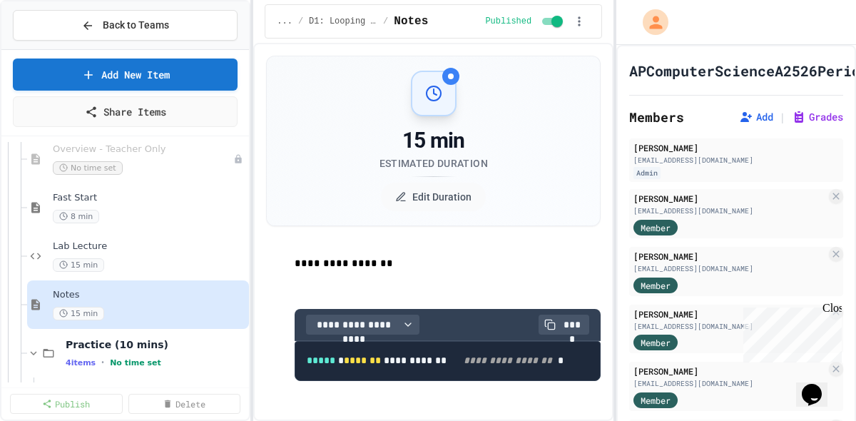
scroll to position [743, 0]
click at [171, 248] on span "Lab Lecture" at bounding box center [142, 246] width 179 height 12
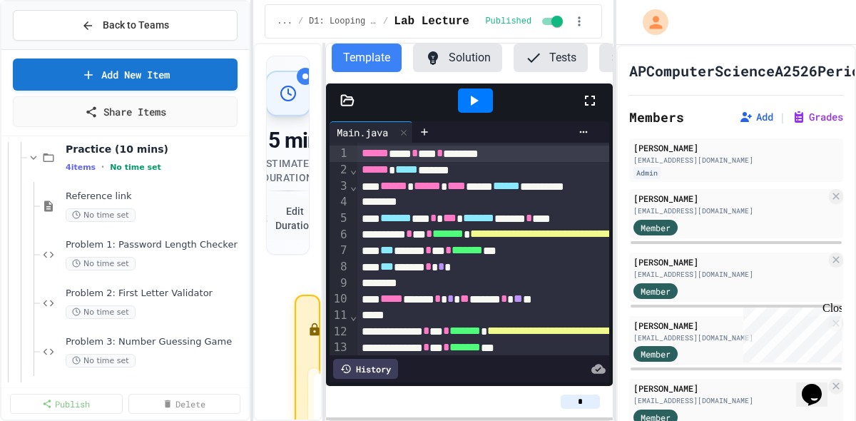
scroll to position [940, 0]
click at [148, 246] on span "Problem 1: Password Length Checker" at bounding box center [149, 244] width 166 height 12
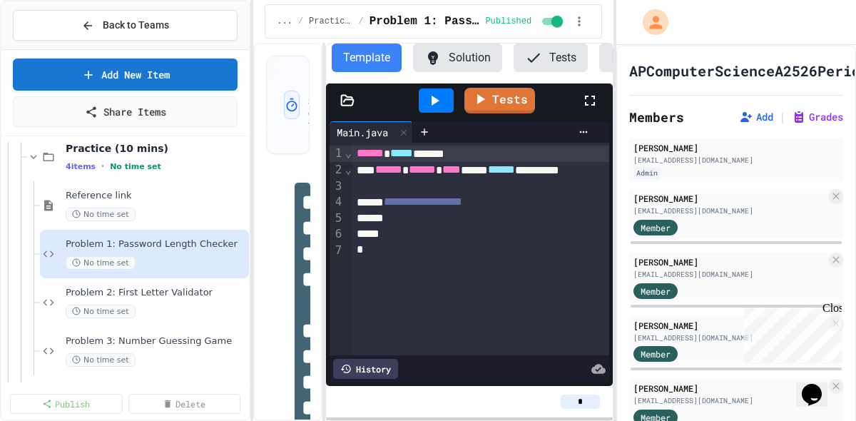
click at [550, 64] on button "Tests" at bounding box center [551, 58] width 74 height 29
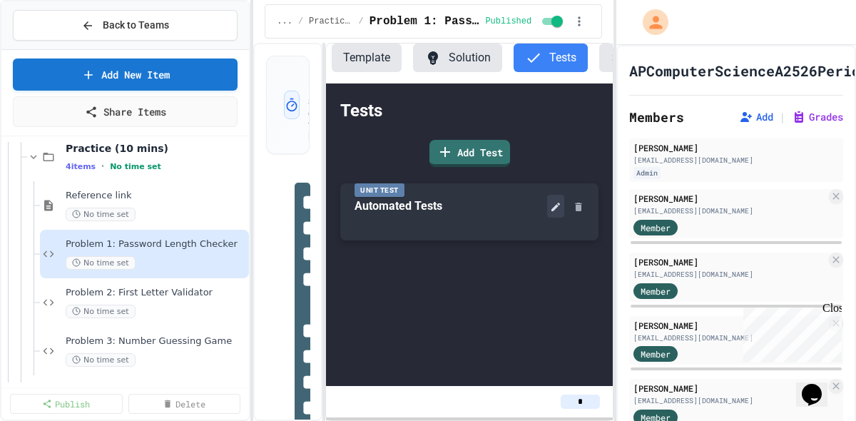
click at [555, 208] on icon at bounding box center [555, 207] width 9 height 9
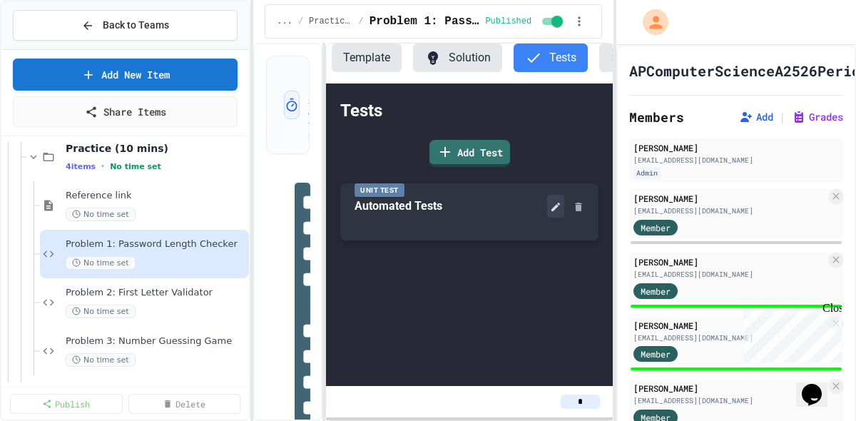
scroll to position [251, 0]
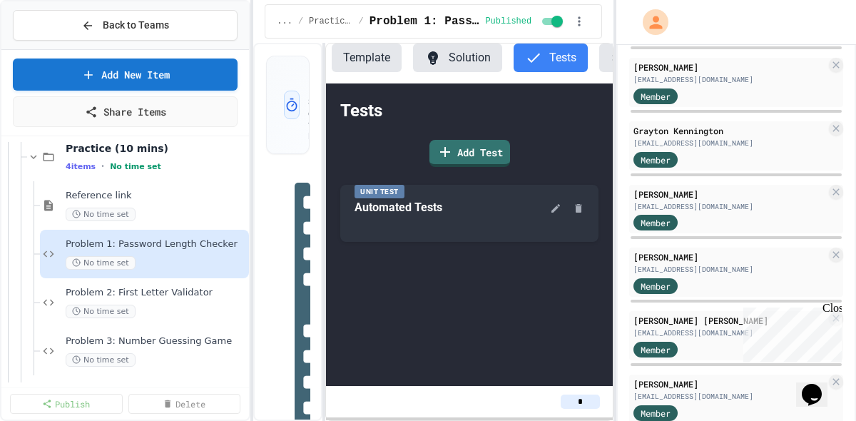
scroll to position [386, 0]
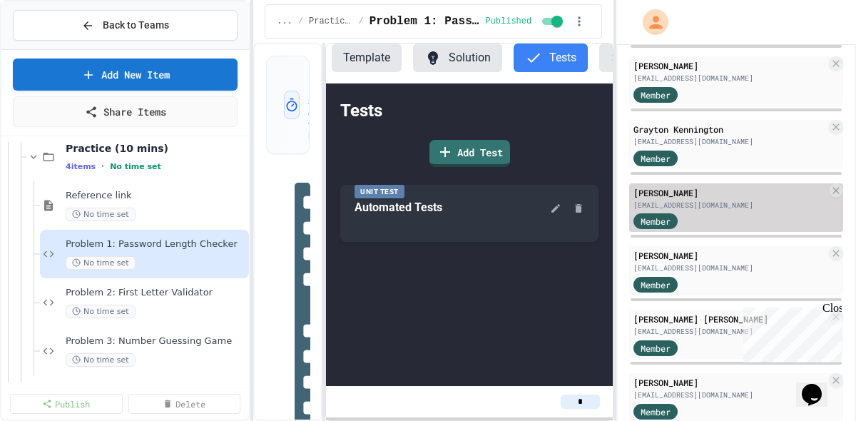
click at [706, 201] on div "[EMAIL_ADDRESS][DOMAIN_NAME]" at bounding box center [730, 205] width 193 height 11
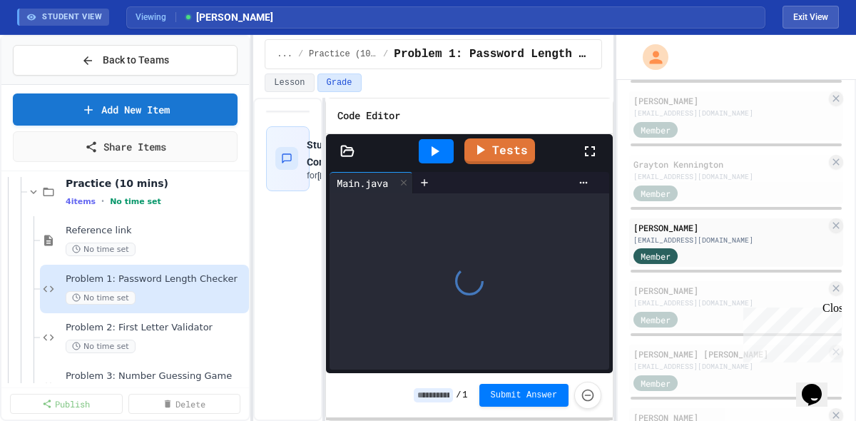
click at [591, 153] on icon at bounding box center [589, 151] width 17 height 17
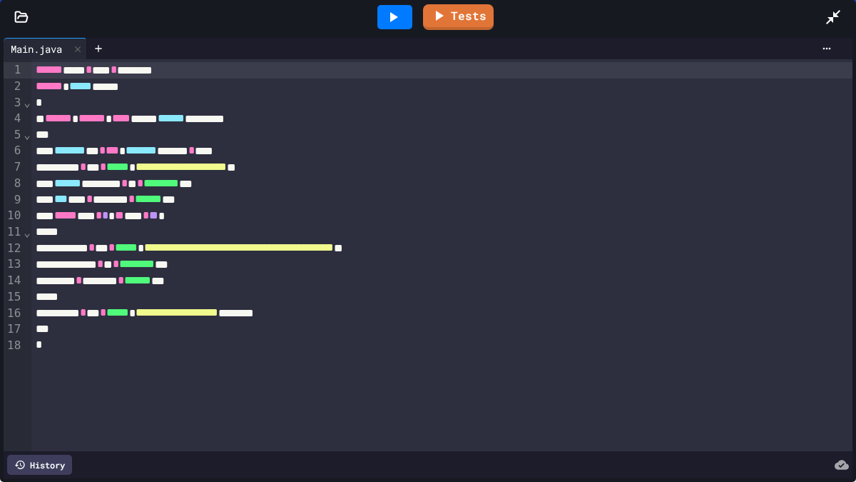
click at [834, 16] on icon at bounding box center [833, 17] width 14 height 14
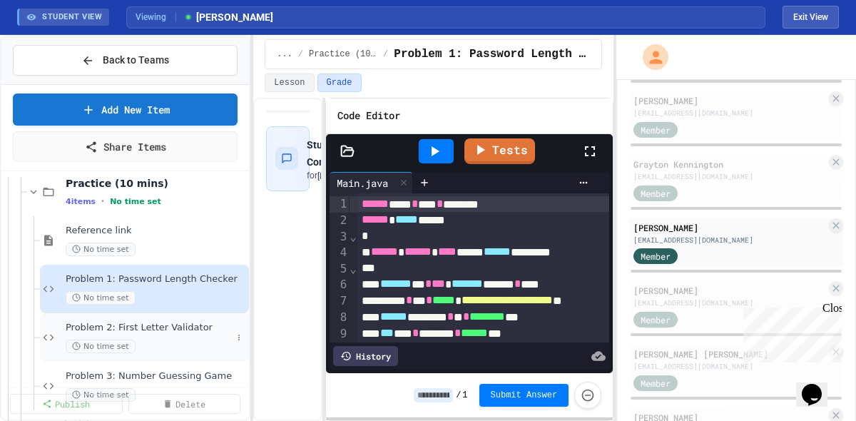
click at [178, 331] on span "Problem 2: First Letter Validator" at bounding box center [149, 328] width 166 height 12
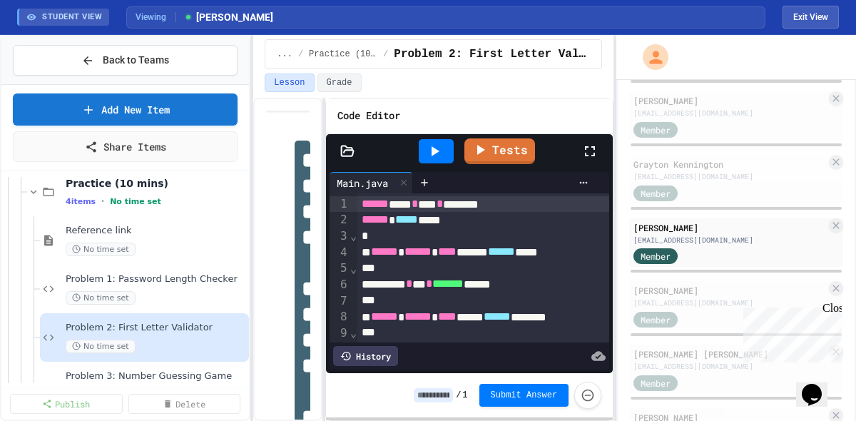
click at [594, 151] on icon at bounding box center [589, 151] width 17 height 17
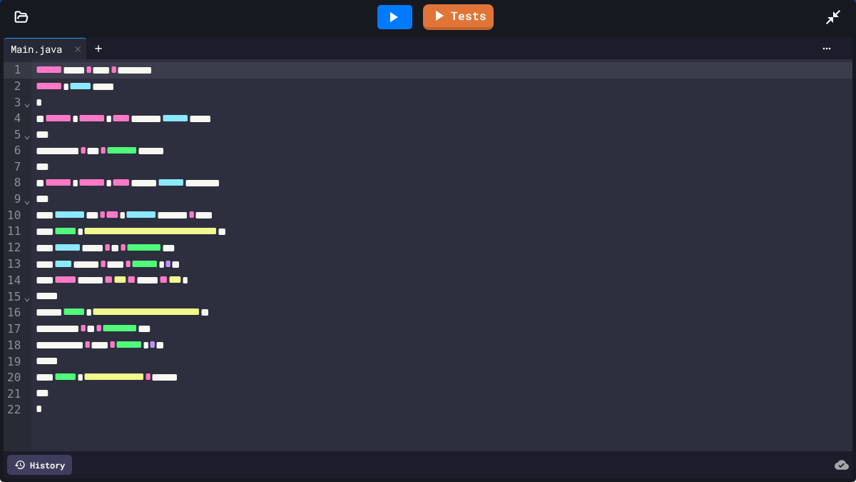
click at [835, 19] on icon at bounding box center [833, 17] width 17 height 17
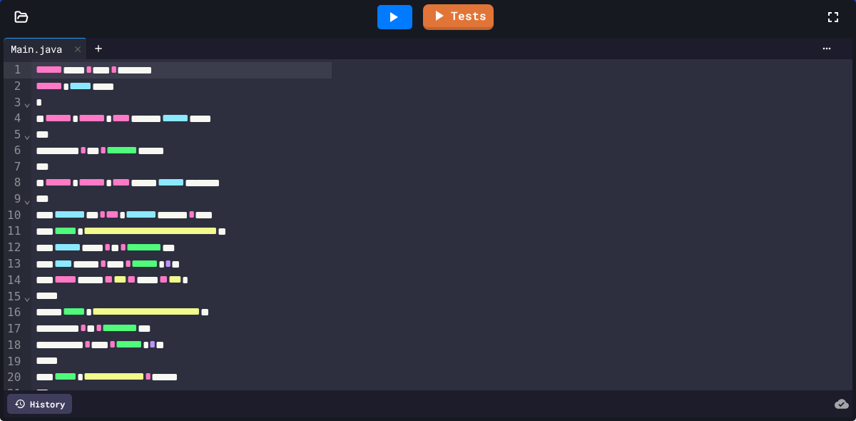
scroll to position [595, 0]
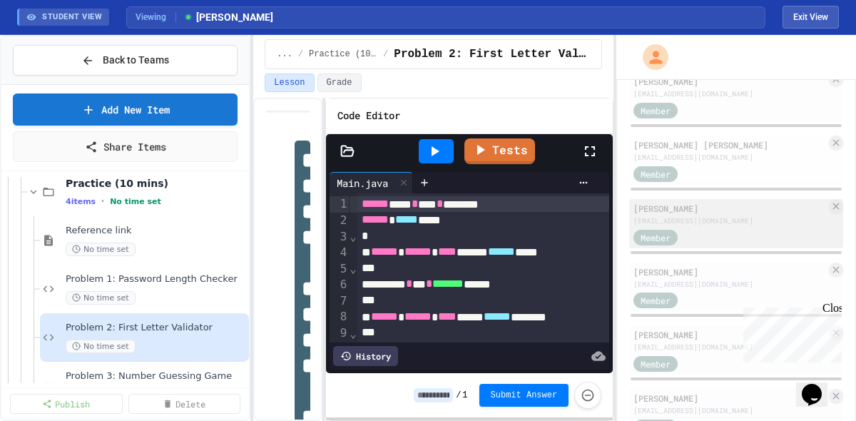
click at [685, 210] on div "[PERSON_NAME]" at bounding box center [730, 208] width 193 height 13
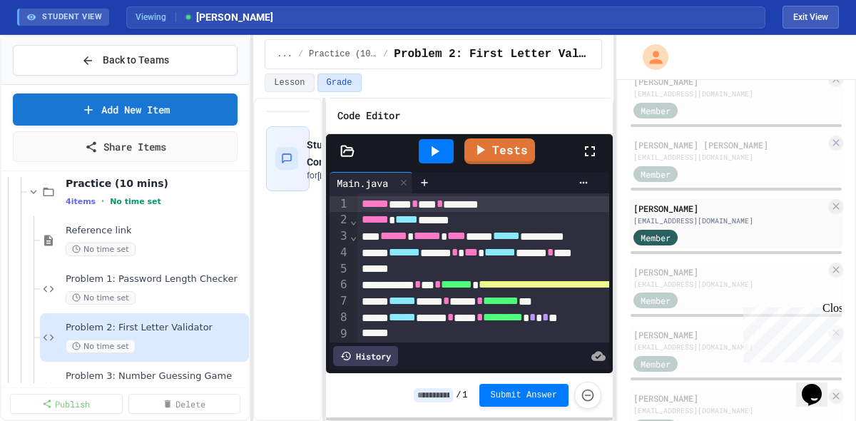
click at [594, 151] on icon at bounding box center [589, 151] width 17 height 17
click at [818, 21] on button "Exit View" at bounding box center [811, 17] width 56 height 23
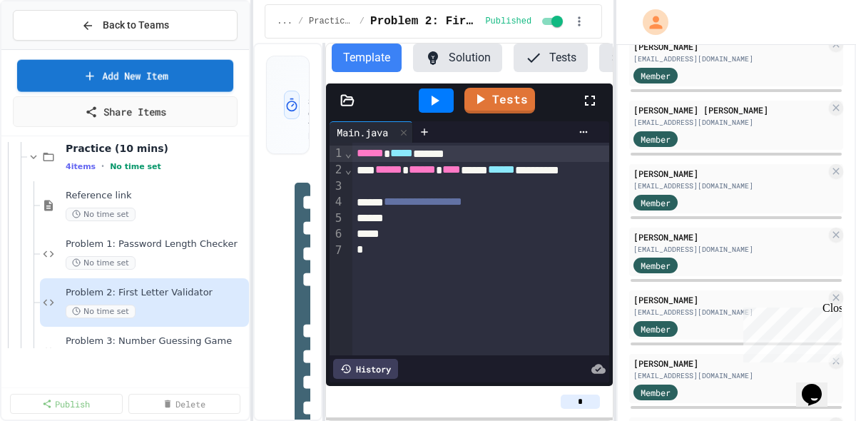
click at [99, 42] on div "Back to Teams" at bounding box center [125, 25] width 248 height 49
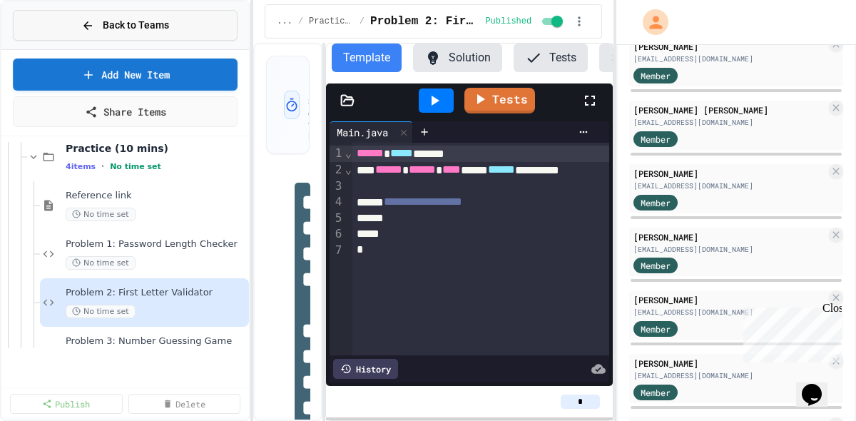
click at [98, 29] on div "Back to Teams" at bounding box center [125, 25] width 88 height 15
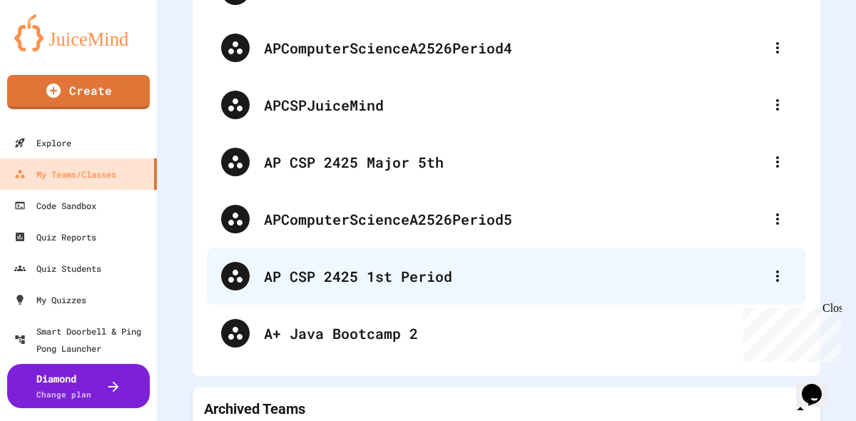
scroll to position [679, 0]
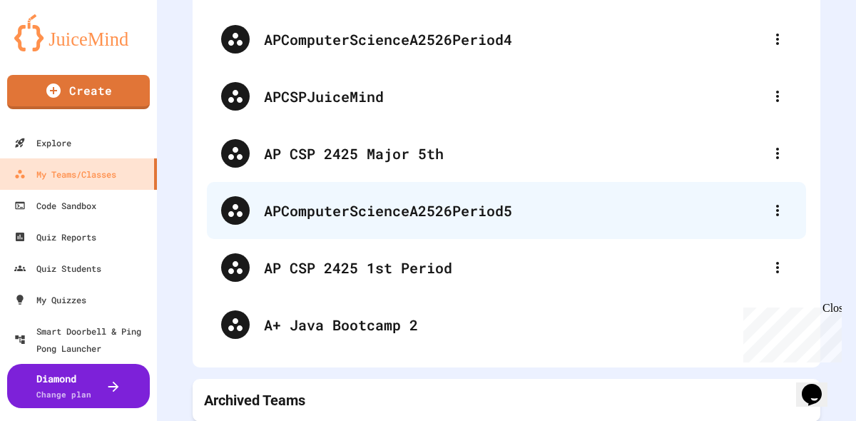
click at [433, 228] on div "APComputerScienceA2526Period5" at bounding box center [506, 210] width 599 height 57
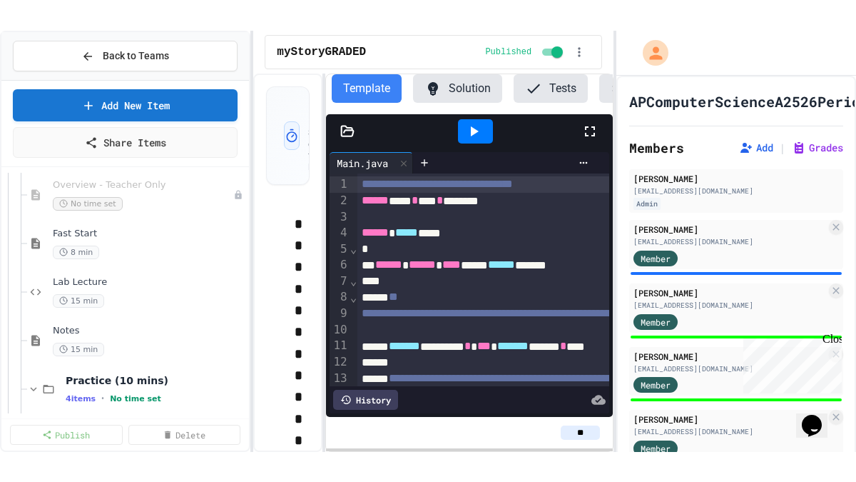
scroll to position [432, 0]
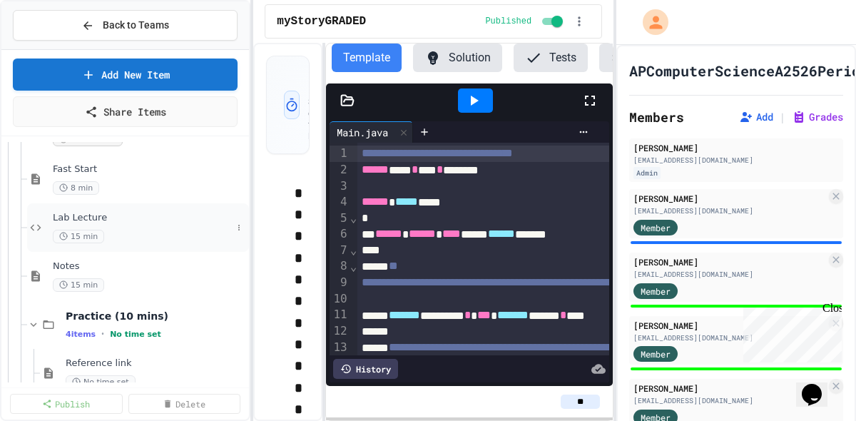
click at [116, 224] on div "Lab Lecture 15 min" at bounding box center [142, 227] width 179 height 31
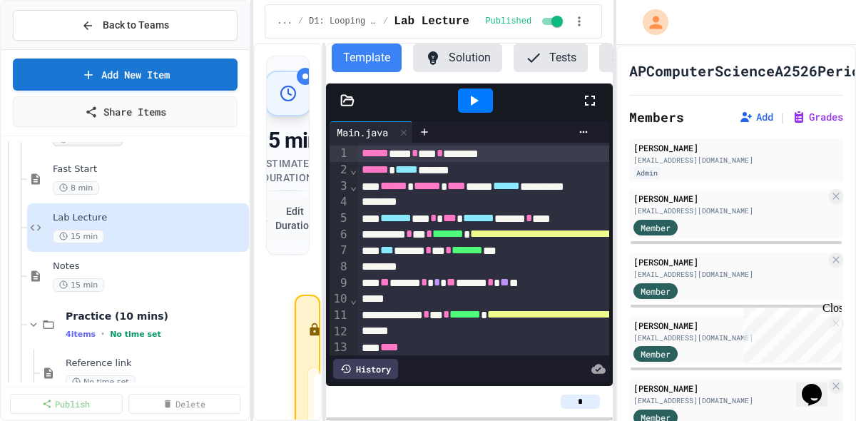
drag, startPoint x: 592, startPoint y: 101, endPoint x: 591, endPoint y: 145, distance: 44.3
click at [592, 101] on icon at bounding box center [589, 100] width 17 height 17
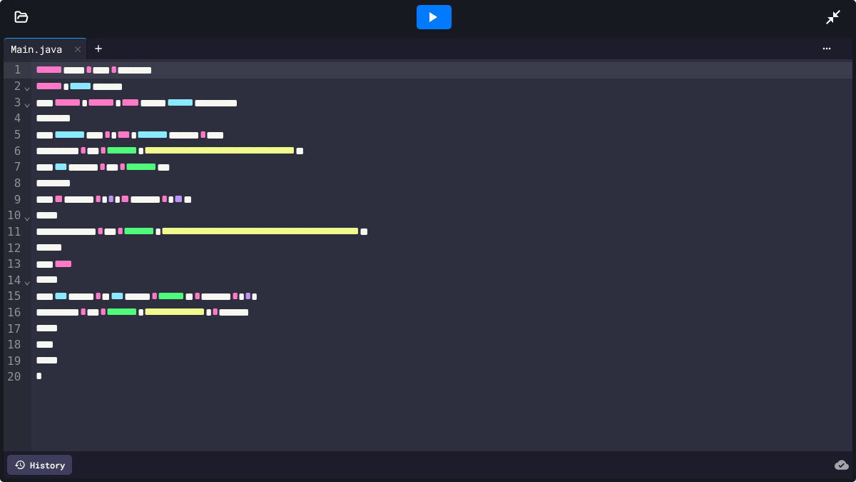
click at [288, 151] on span "**********" at bounding box center [219, 150] width 151 height 11
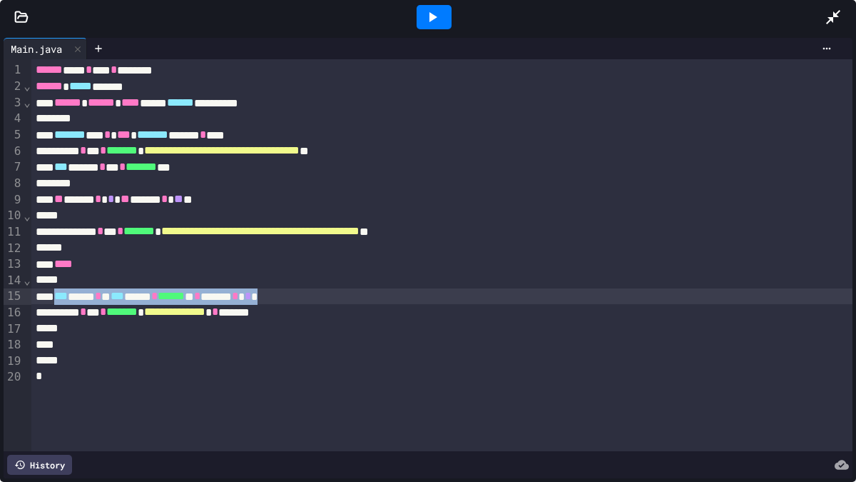
drag, startPoint x: 60, startPoint y: 297, endPoint x: 396, endPoint y: 297, distance: 336.0
click at [365, 296] on div "*** **** * * *** ****** * ****** ** * ****** * * *" at bounding box center [441, 296] width 821 height 16
click at [438, 18] on icon at bounding box center [432, 17] width 17 height 17
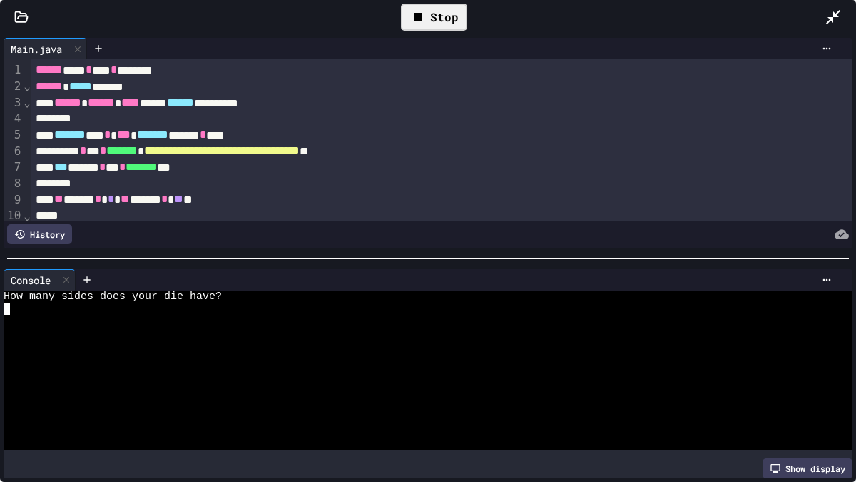
click at [379, 337] on div at bounding box center [421, 333] width 835 height 12
click at [441, 10] on div at bounding box center [434, 17] width 35 height 24
click at [393, 324] on div at bounding box center [421, 321] width 835 height 12
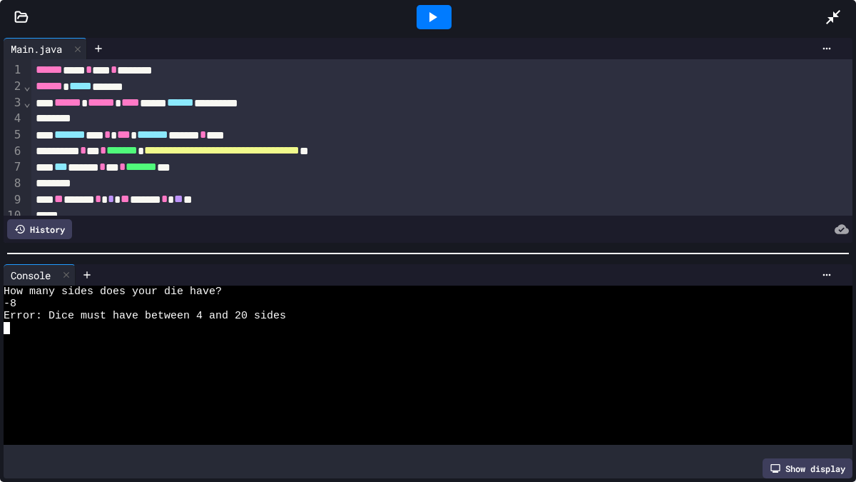
click at [728, 253] on div at bounding box center [428, 253] width 842 height 1
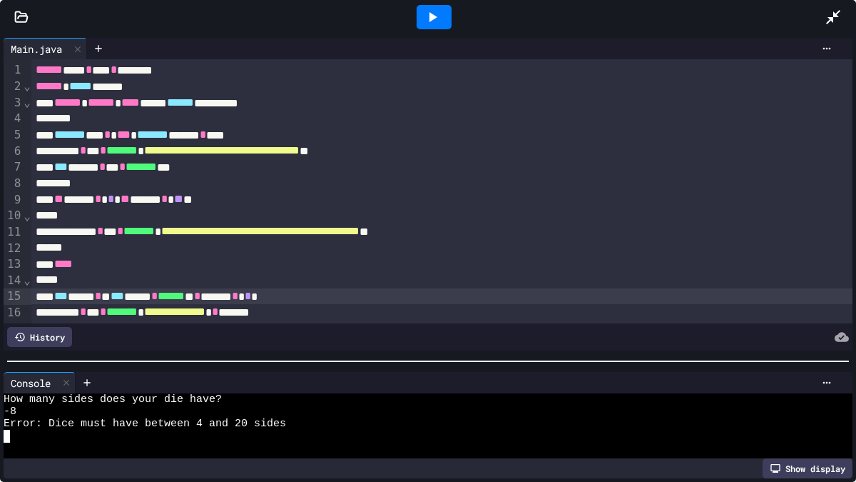
click at [537, 368] on div at bounding box center [428, 361] width 856 height 14
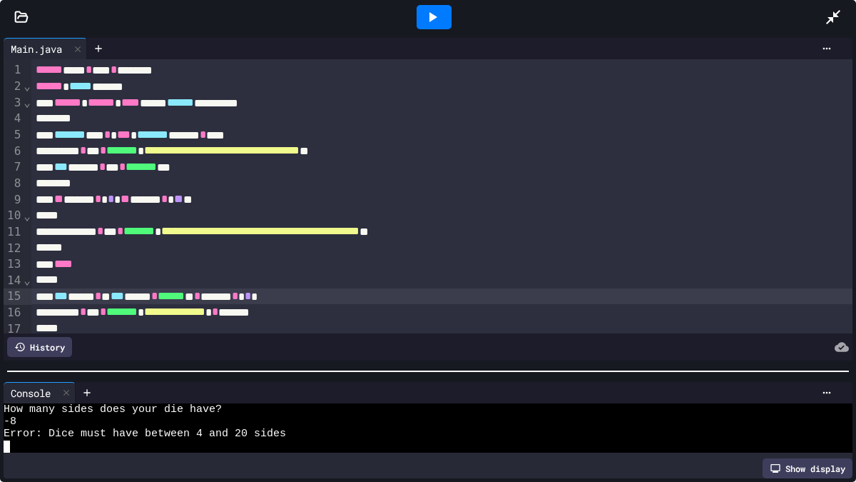
click at [78, 199] on div "** ****** * * ** ***** * ** *" at bounding box center [441, 199] width 821 height 16
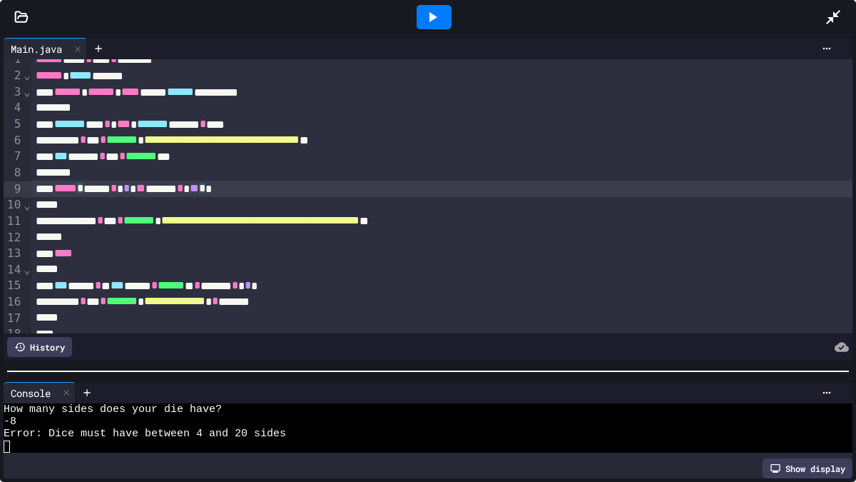
scroll to position [11, 0]
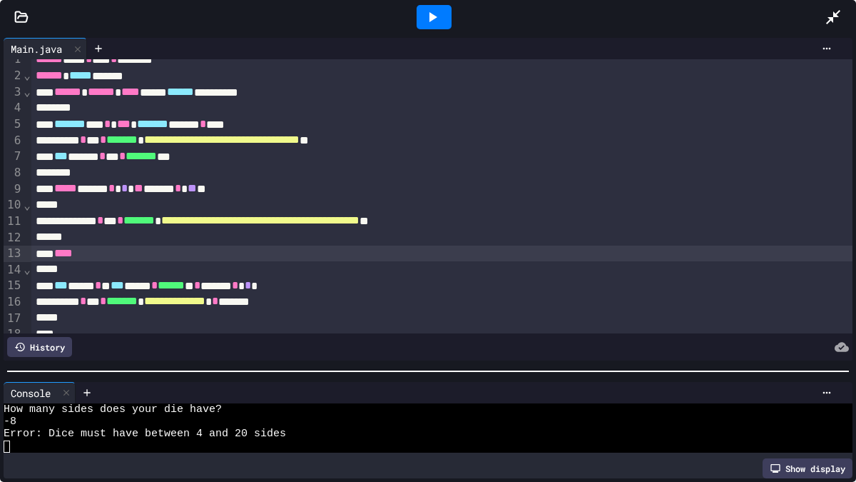
click at [93, 253] on div "****" at bounding box center [441, 253] width 821 height 16
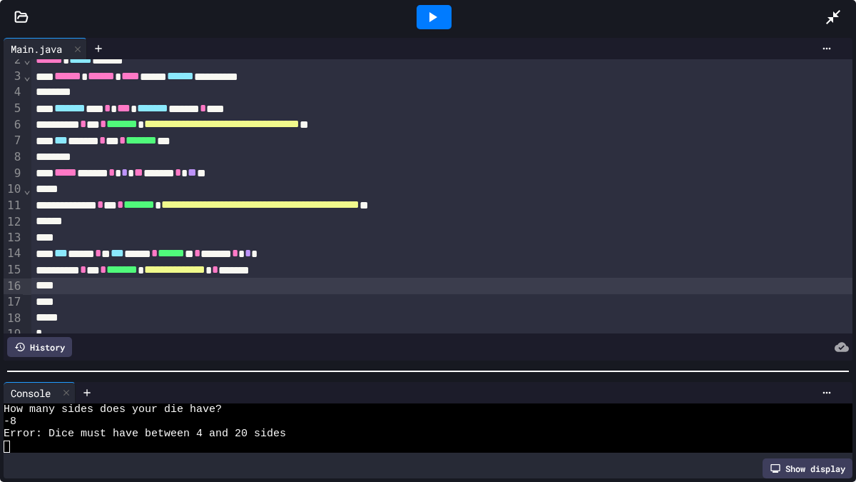
scroll to position [19, 0]
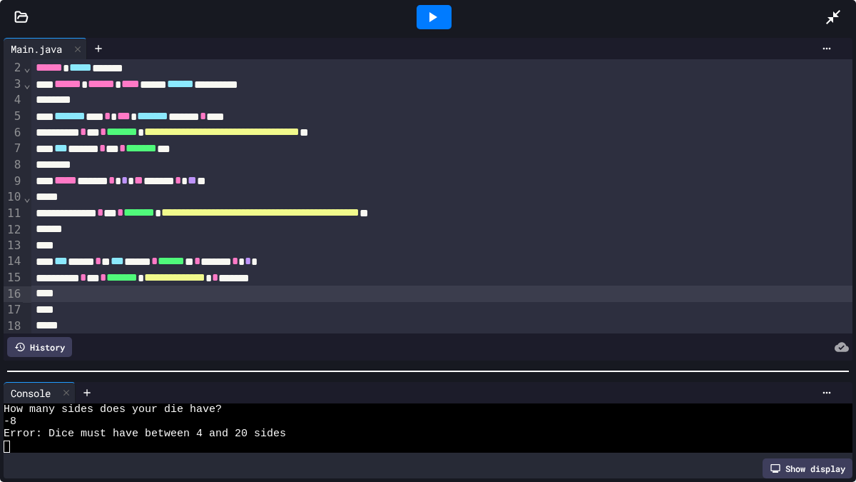
click at [425, 17] on icon at bounding box center [432, 17] width 17 height 17
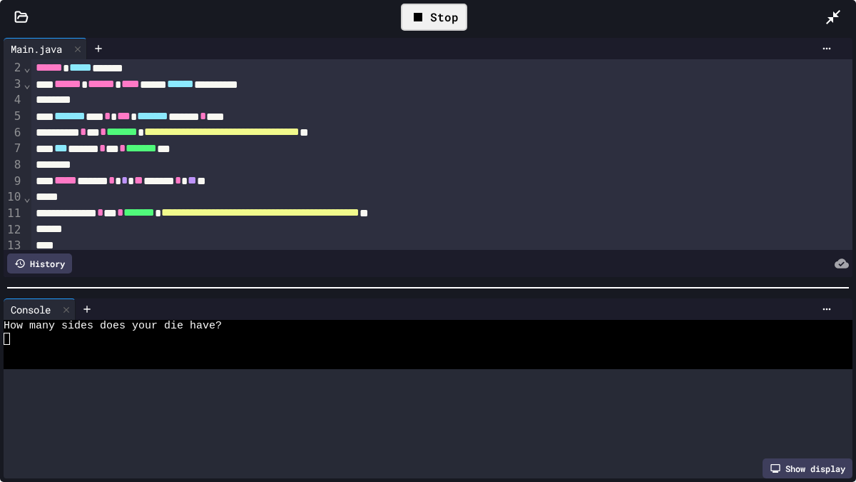
click at [454, 280] on div at bounding box center [428, 287] width 856 height 14
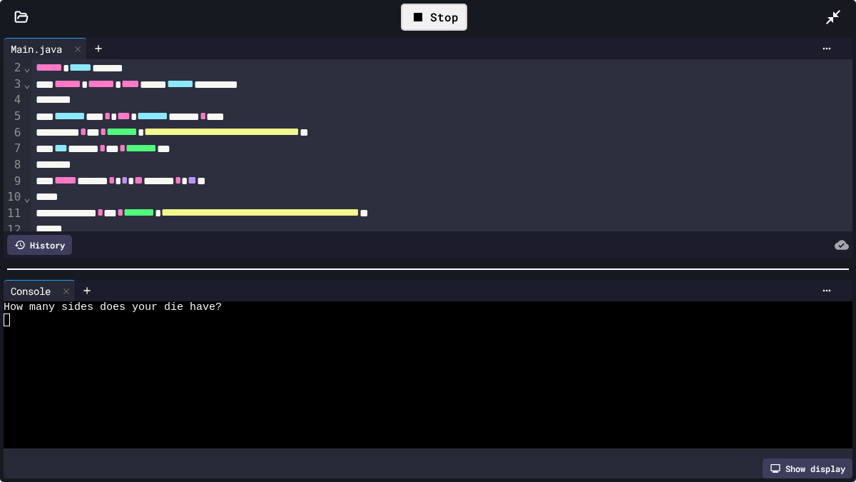
click at [420, 330] on div at bounding box center [421, 332] width 835 height 12
click at [444, 21] on div at bounding box center [434, 17] width 35 height 24
click at [124, 352] on div at bounding box center [421, 356] width 835 height 12
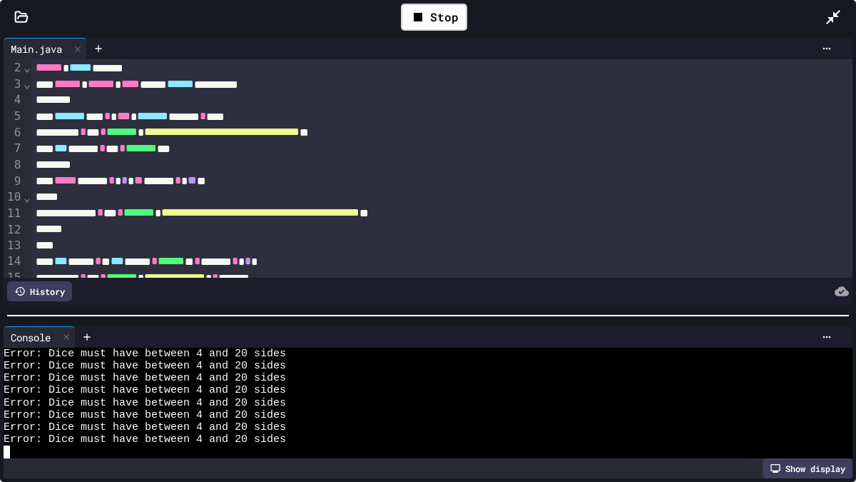
scroll to position [12261, 0]
click at [489, 320] on div at bounding box center [428, 315] width 856 height 14
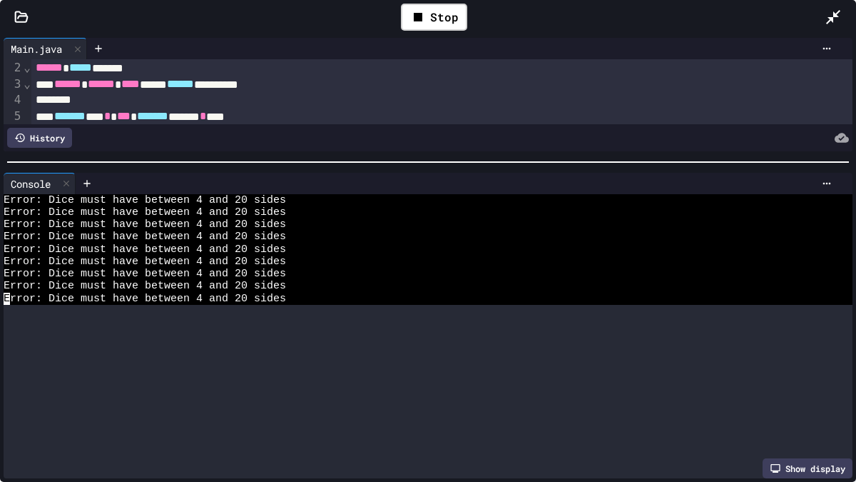
click at [401, 108] on div "**********" at bounding box center [428, 257] width 856 height 447
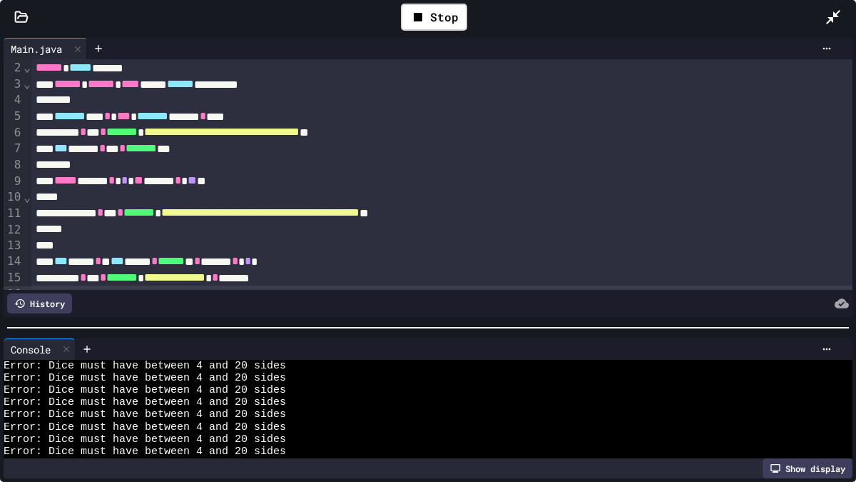
click at [453, 335] on div "**********" at bounding box center [428, 257] width 856 height 447
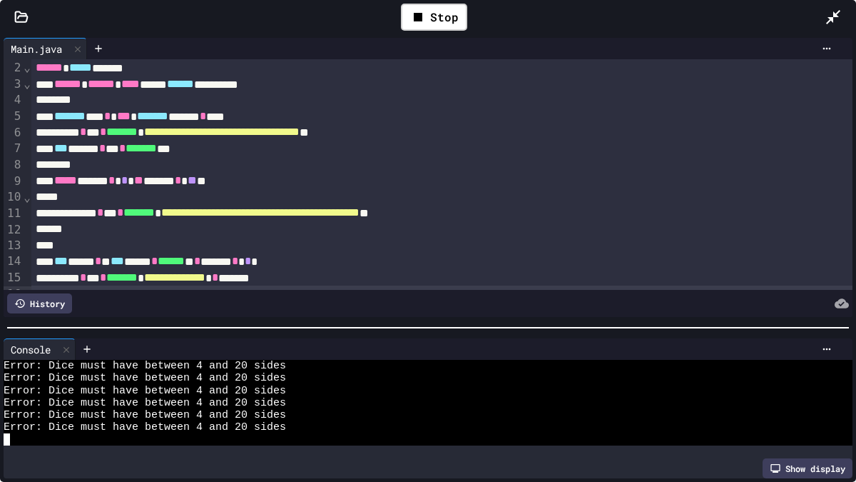
scroll to position [22, 0]
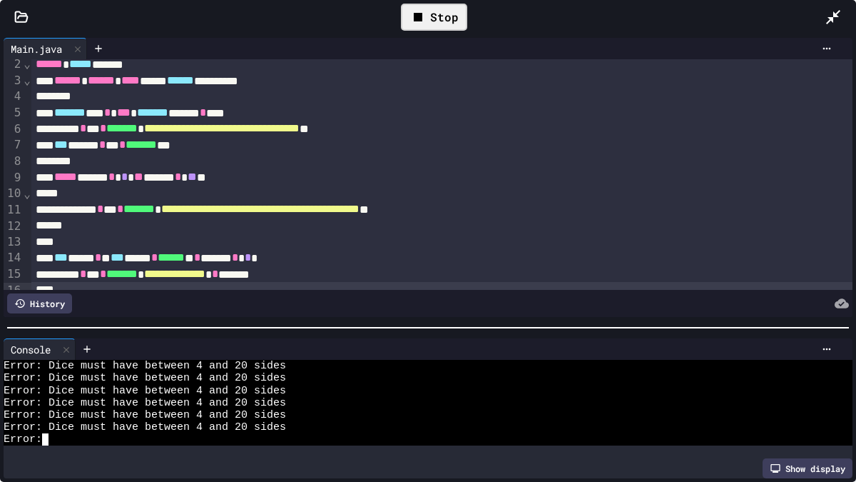
click at [436, 11] on div "Stop" at bounding box center [434, 17] width 66 height 27
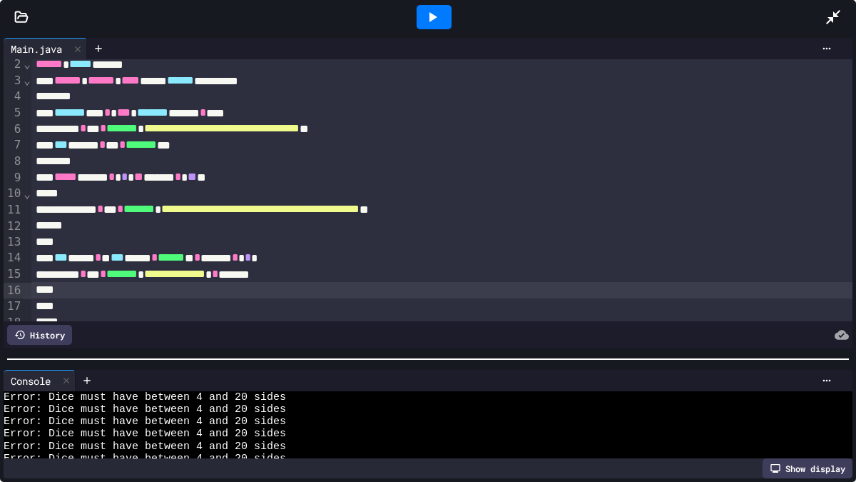
scroll to position [12261, 0]
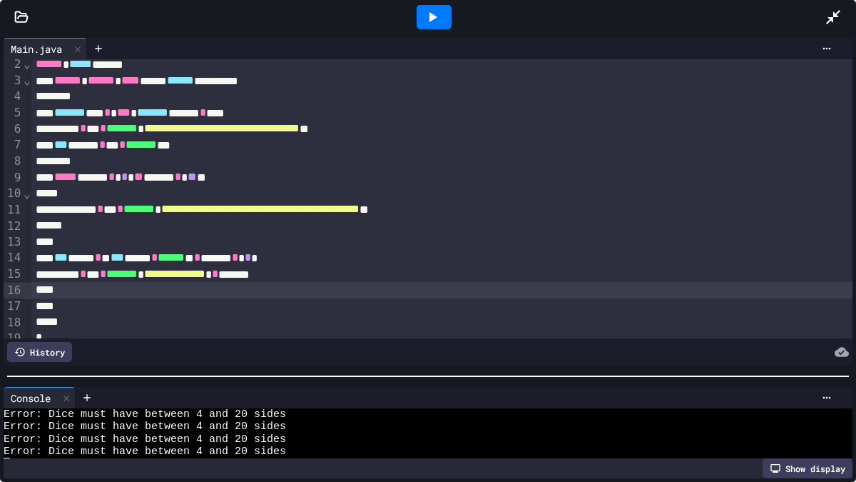
click at [501, 378] on div at bounding box center [428, 376] width 856 height 14
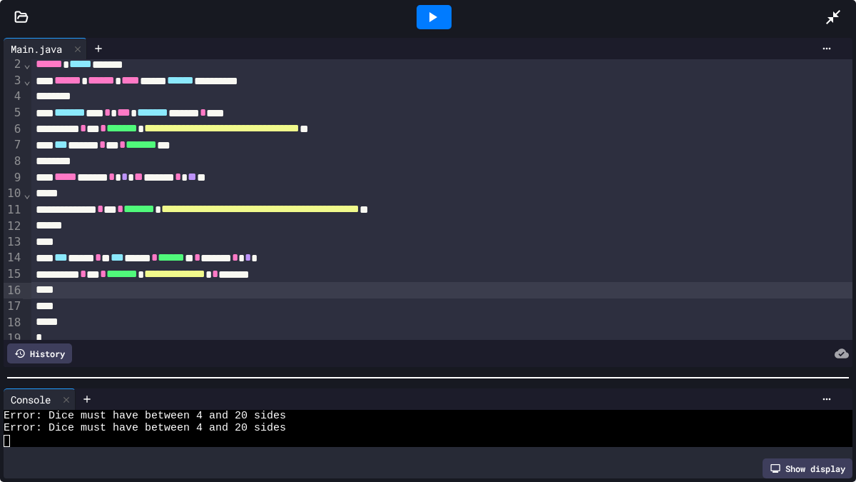
click at [607, 215] on div "**********" at bounding box center [441, 209] width 821 height 16
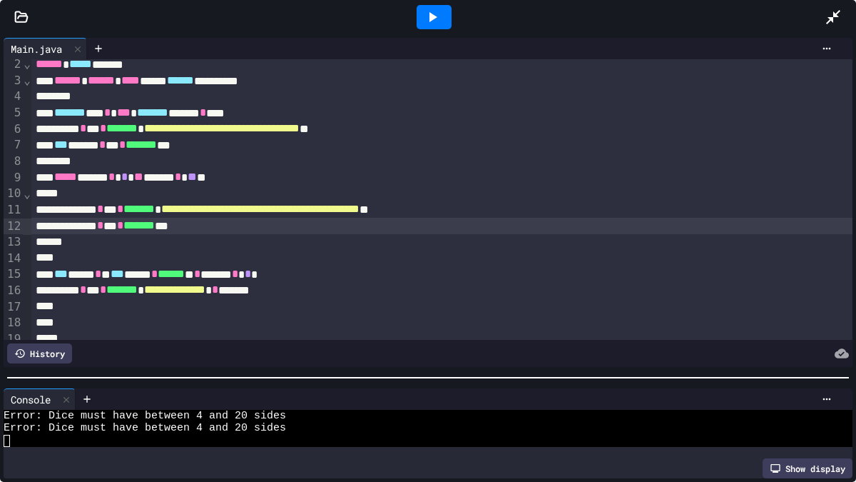
click at [444, 16] on div at bounding box center [434, 17] width 35 height 24
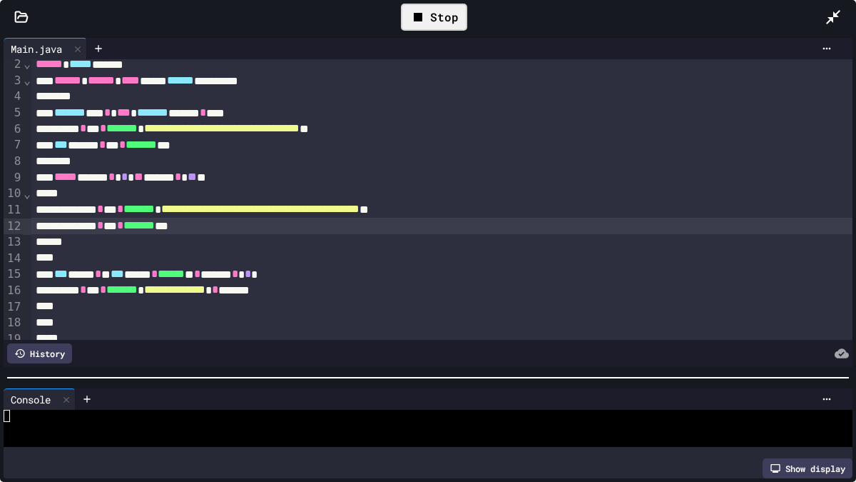
scroll to position [0, 0]
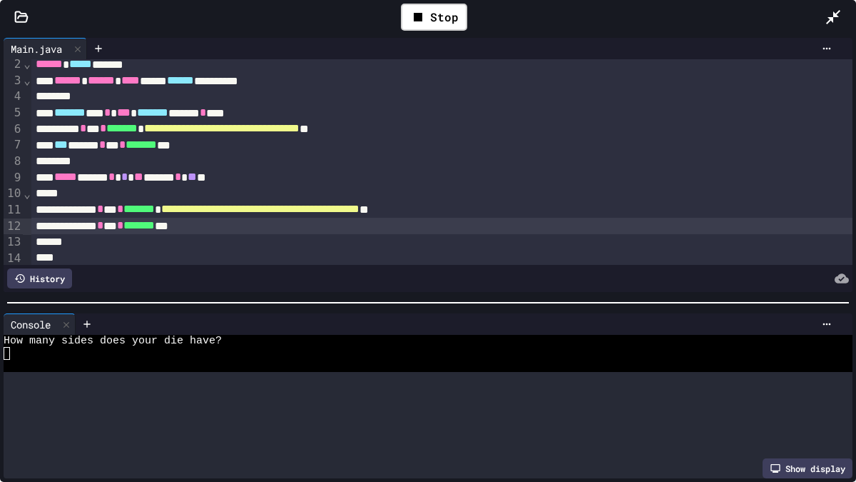
click at [340, 295] on div at bounding box center [428, 302] width 856 height 14
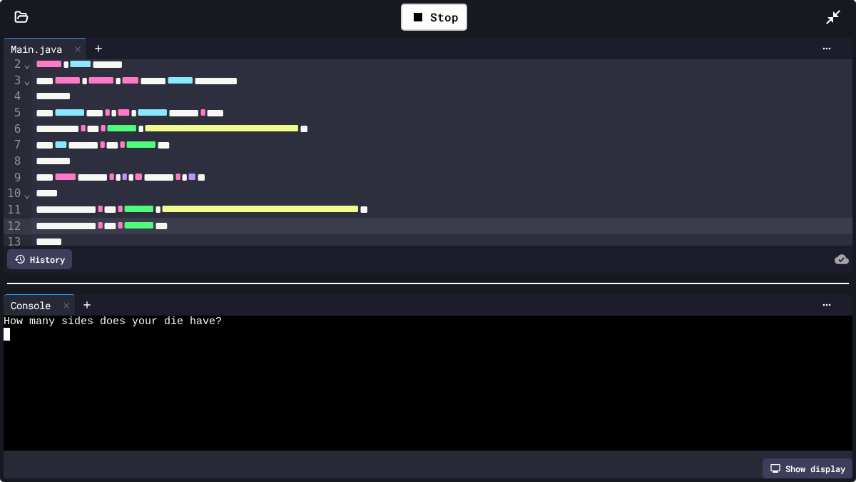
click at [312, 360] on div at bounding box center [421, 358] width 835 height 12
click at [436, 17] on icon at bounding box center [433, 17] width 8 height 10
click at [326, 370] on div at bounding box center [421, 371] width 835 height 12
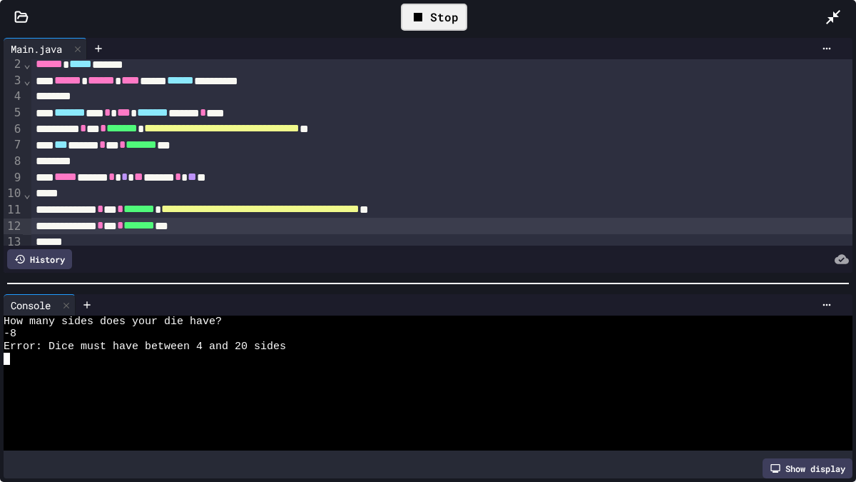
click at [80, 380] on div at bounding box center [421, 383] width 835 height 12
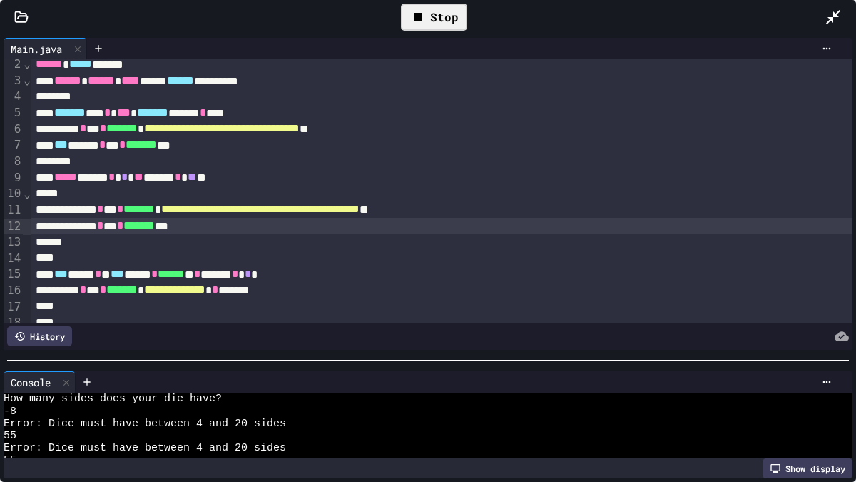
click at [472, 362] on div at bounding box center [428, 360] width 856 height 14
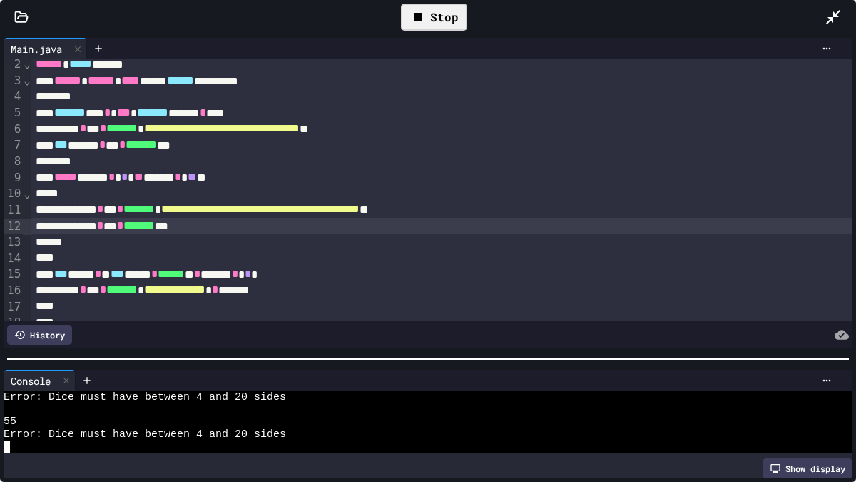
click at [289, 138] on div "*** ***** * ** * ******* ***" at bounding box center [441, 145] width 821 height 16
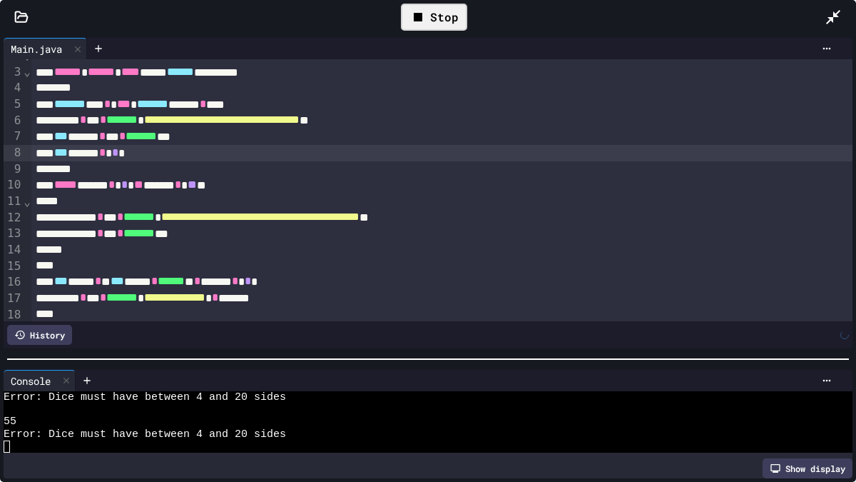
scroll to position [34, 0]
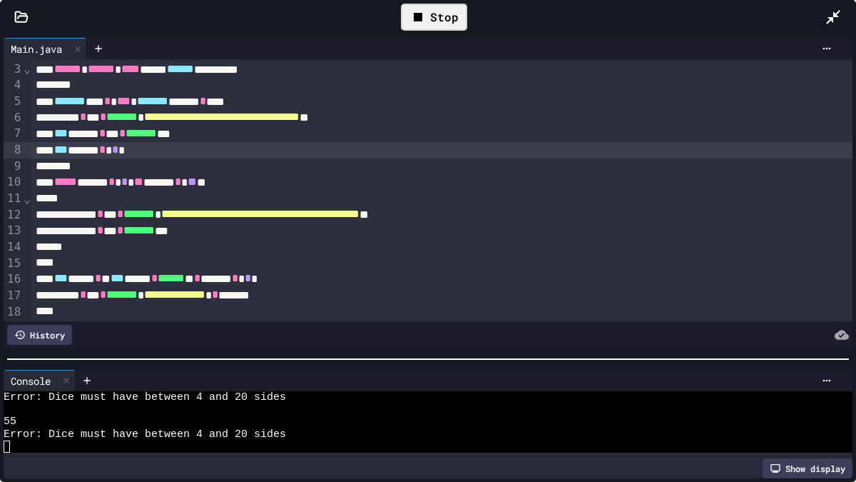
click at [292, 232] on div "***** * ** * ******* ***" at bounding box center [441, 231] width 821 height 16
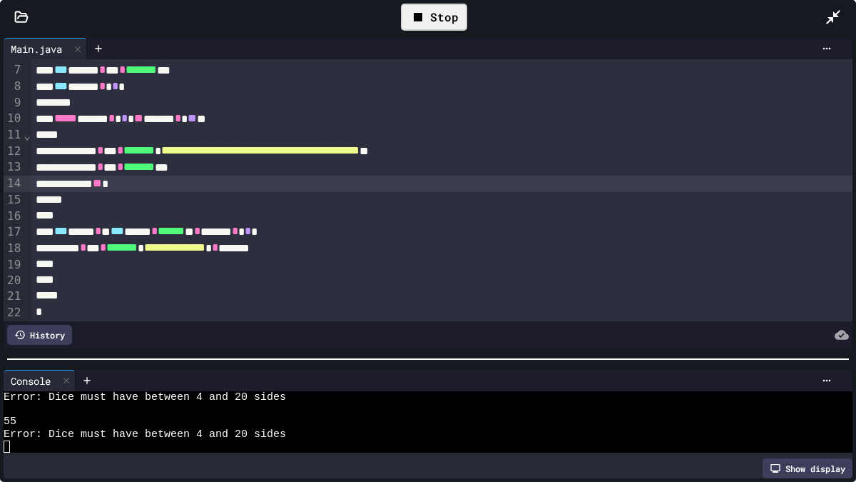
scroll to position [99, 0]
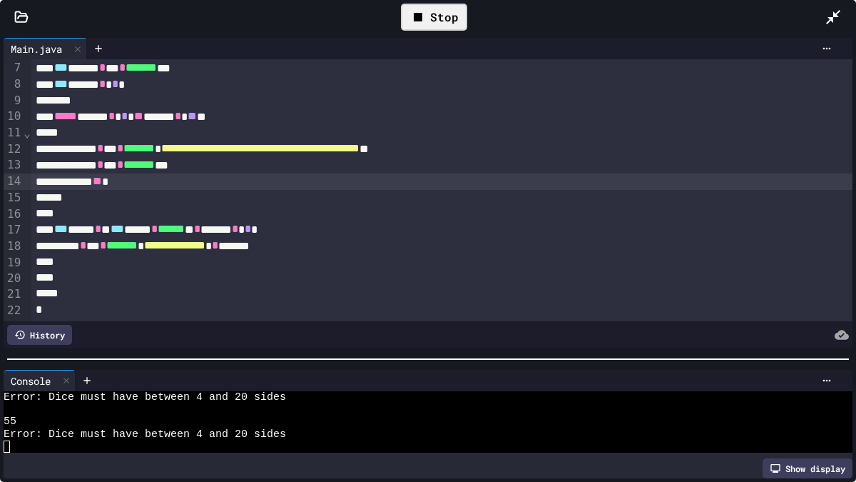
click at [339, 245] on div "**********" at bounding box center [441, 246] width 821 height 16
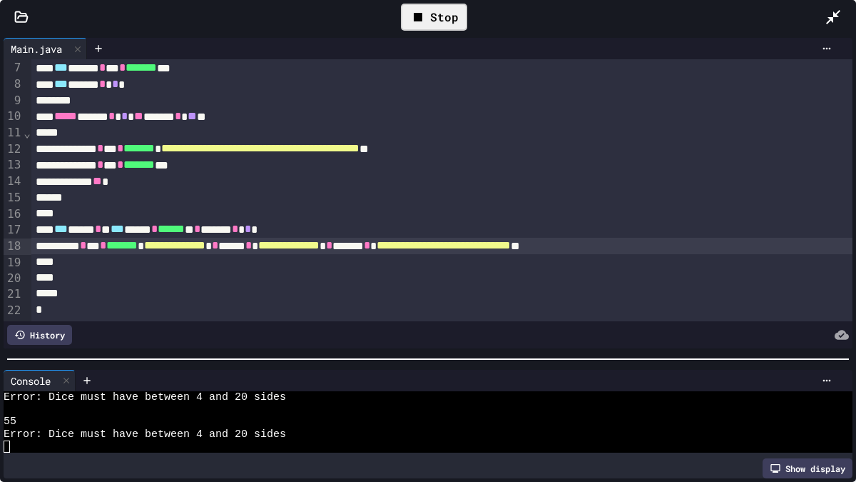
click at [511, 244] on span "**********" at bounding box center [444, 245] width 134 height 11
drag, startPoint x: 443, startPoint y: 9, endPoint x: 451, endPoint y: 3, distance: 10.1
click at [444, 6] on div "Stop" at bounding box center [434, 17] width 66 height 27
click at [439, 9] on icon at bounding box center [432, 17] width 17 height 17
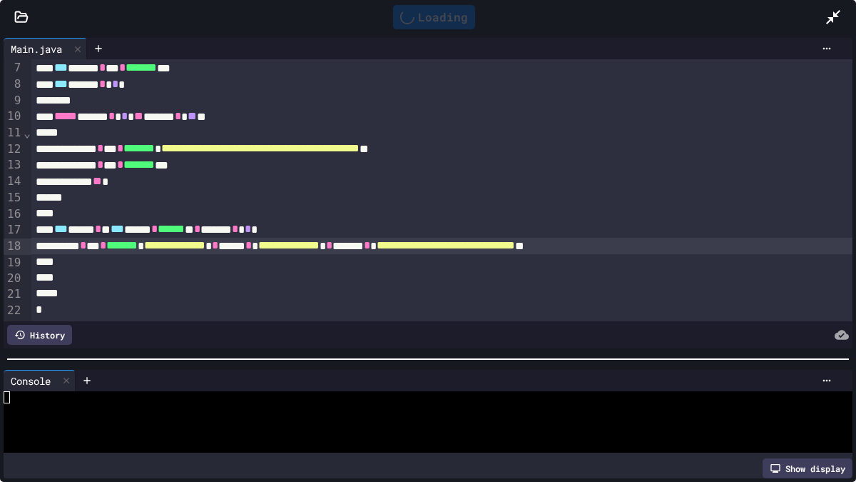
scroll to position [0, 0]
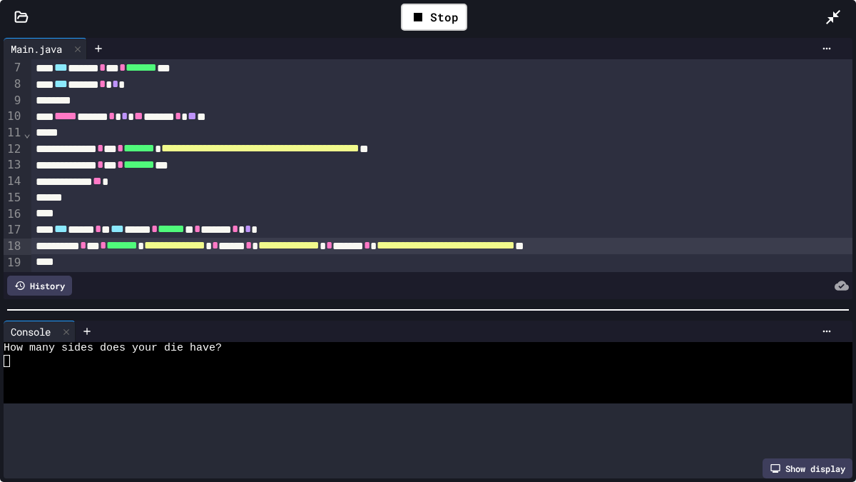
click at [341, 302] on div at bounding box center [428, 309] width 856 height 14
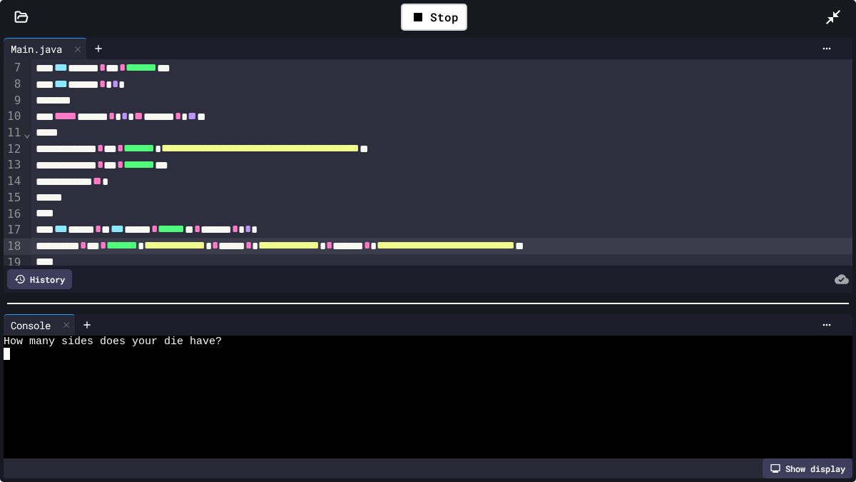
click at [188, 372] on div at bounding box center [421, 378] width 835 height 12
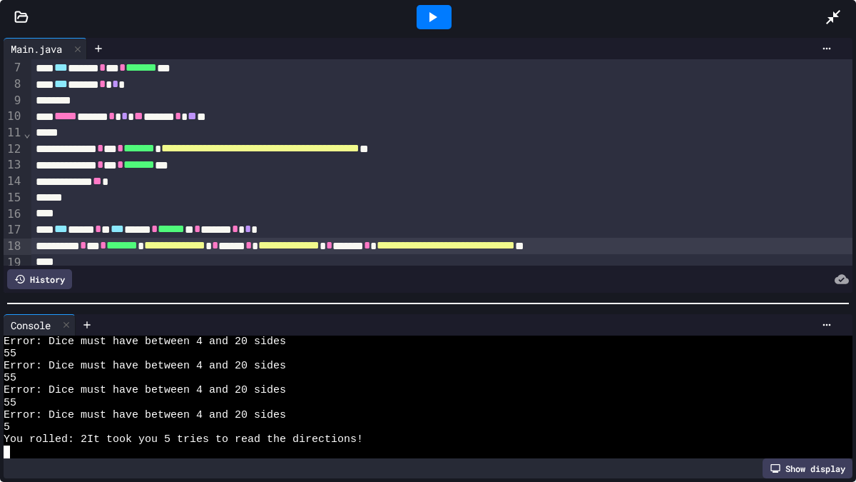
scroll to position [49, 0]
click at [320, 242] on span "**********" at bounding box center [288, 245] width 61 height 11
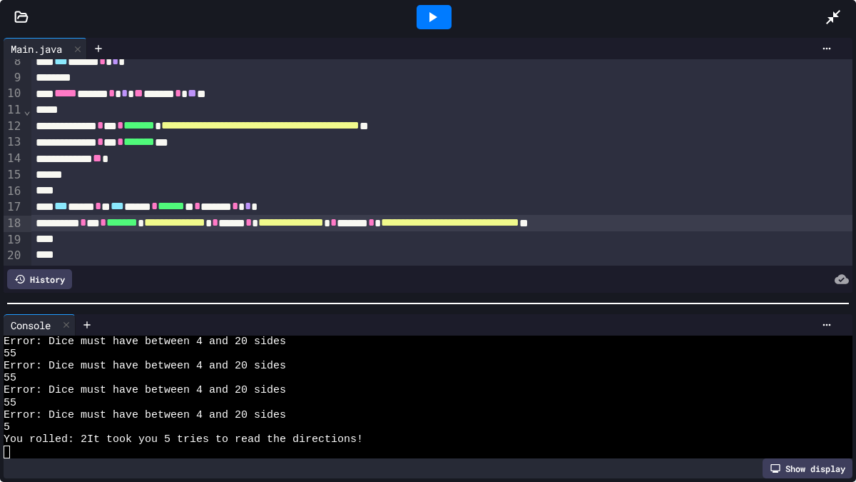
scroll to position [126, 0]
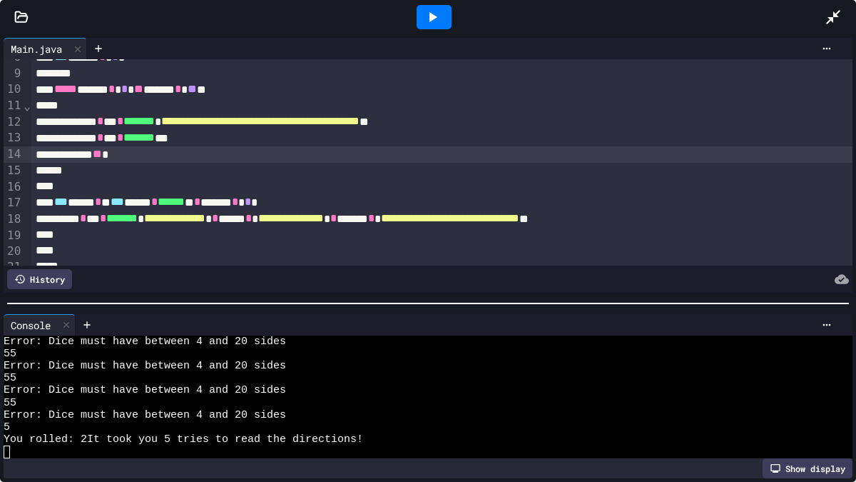
click at [233, 153] on div "***** ** *" at bounding box center [441, 154] width 821 height 16
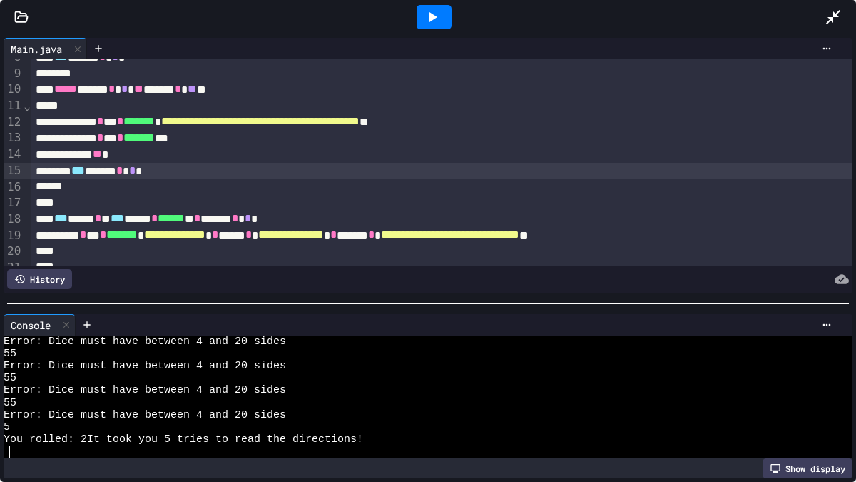
click at [757, 229] on div "**********" at bounding box center [441, 235] width 821 height 16
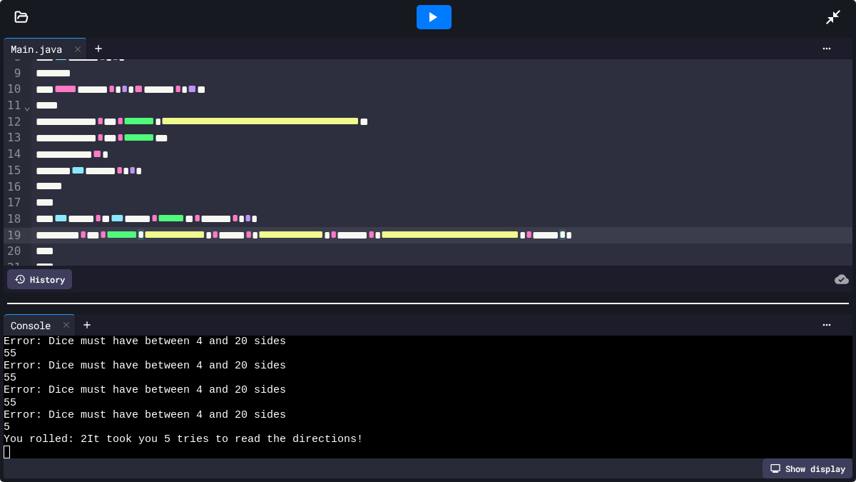
click at [446, 15] on div at bounding box center [434, 17] width 35 height 24
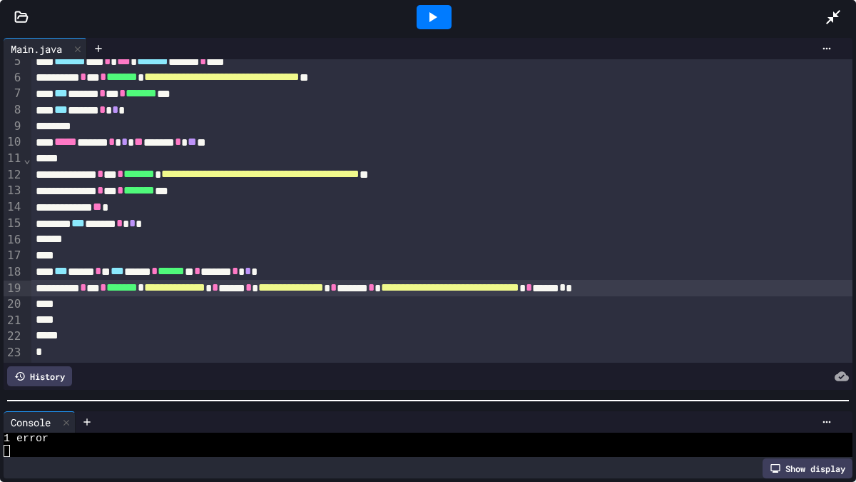
scroll to position [61, 0]
click at [63, 161] on div "*" at bounding box center [441, 159] width 821 height 16
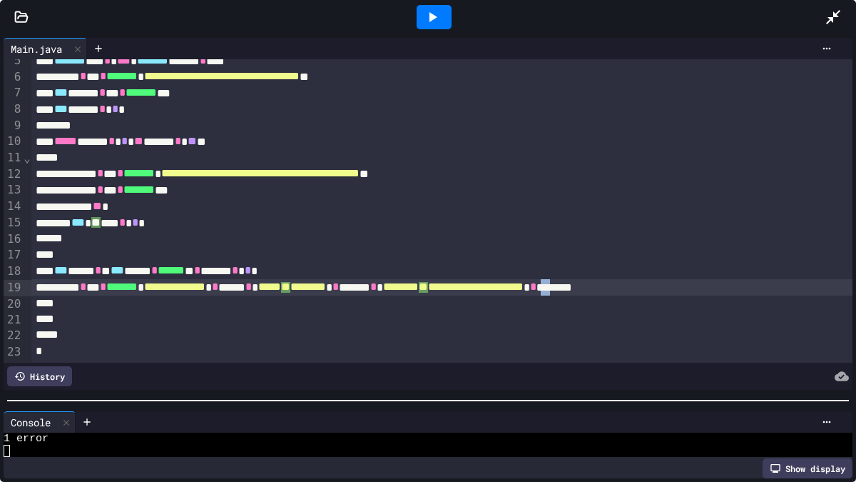
scroll to position [73, 0]
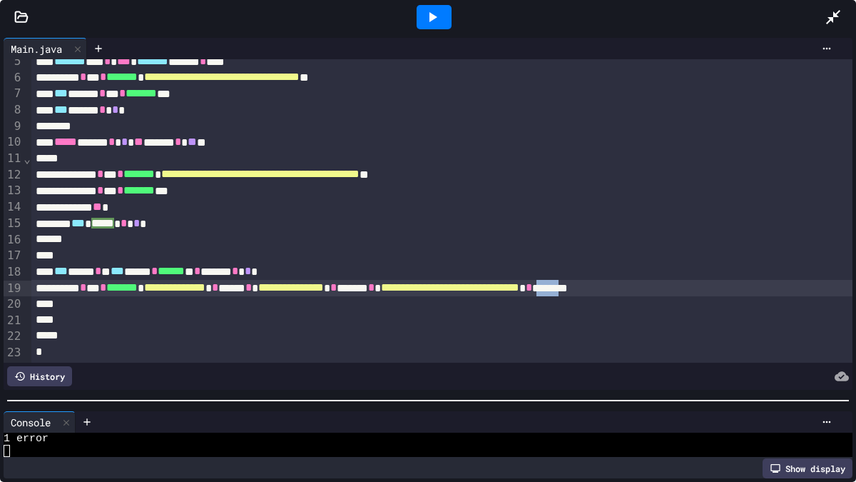
drag, startPoint x: 775, startPoint y: 286, endPoint x: 804, endPoint y: 310, distance: 37.5
click at [810, 285] on div "**********" at bounding box center [441, 288] width 821 height 16
click at [422, 12] on div at bounding box center [434, 17] width 35 height 24
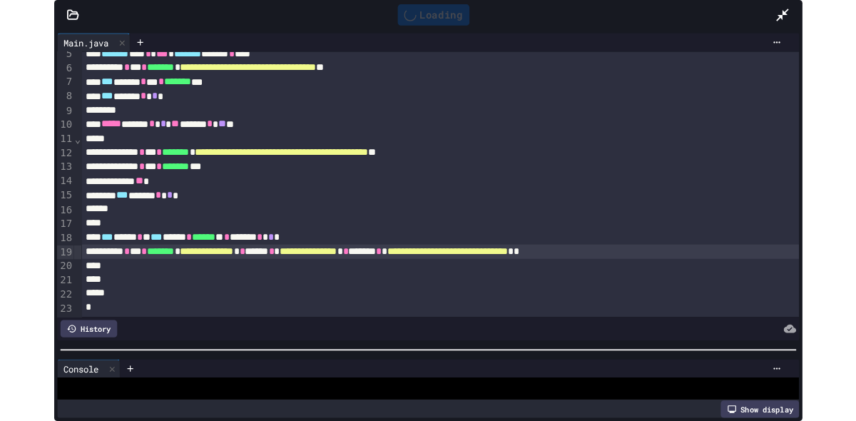
scroll to position [0, 0]
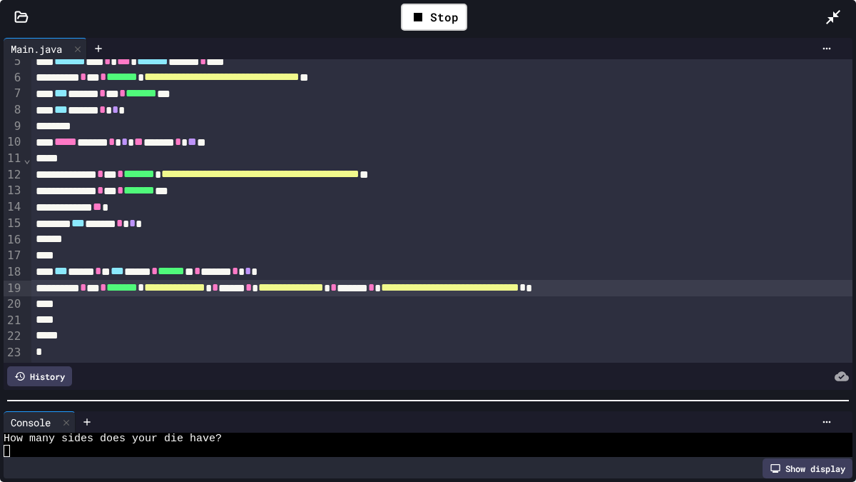
click at [836, 19] on icon at bounding box center [833, 17] width 17 height 17
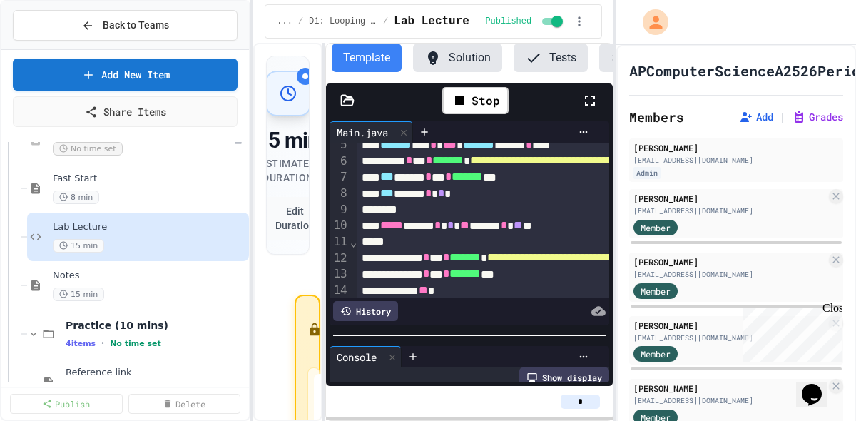
scroll to position [484, 0]
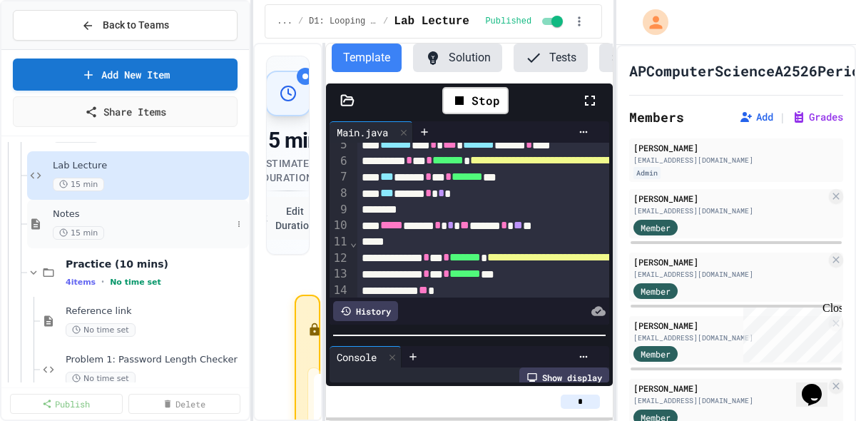
click at [136, 223] on div "Notes 15 min" at bounding box center [142, 223] width 179 height 31
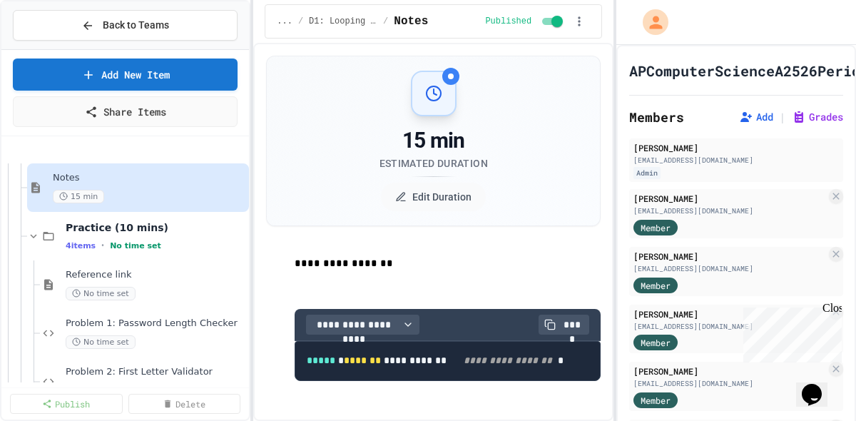
scroll to position [630, 0]
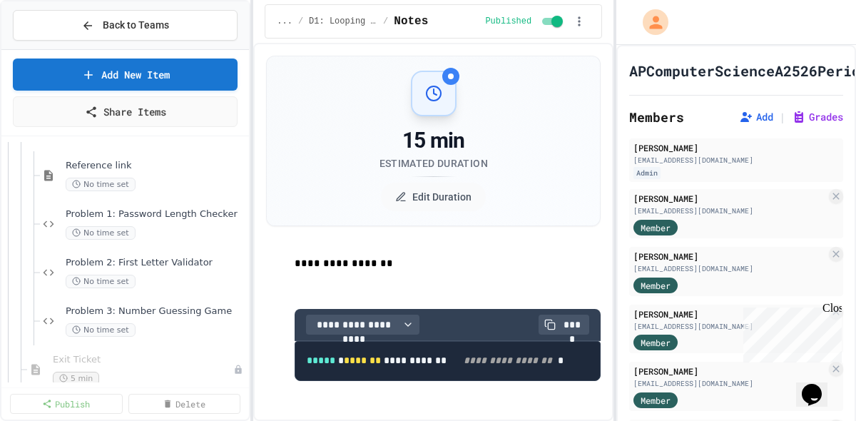
click at [143, 29] on span "Back to Teams" at bounding box center [136, 25] width 66 height 15
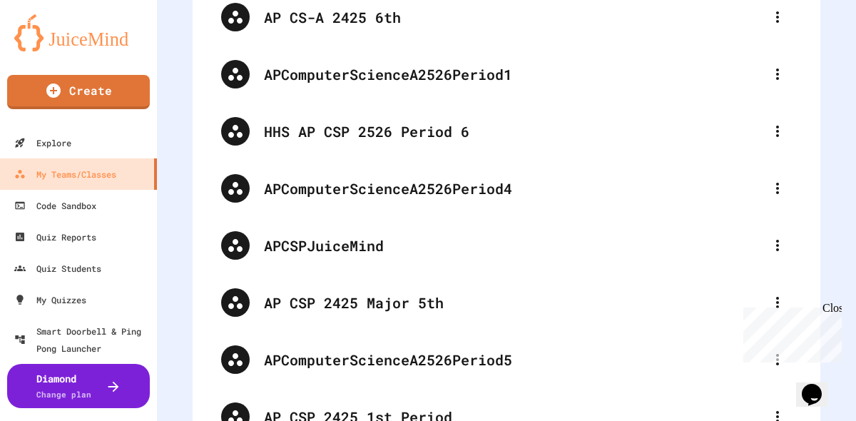
scroll to position [532, 0]
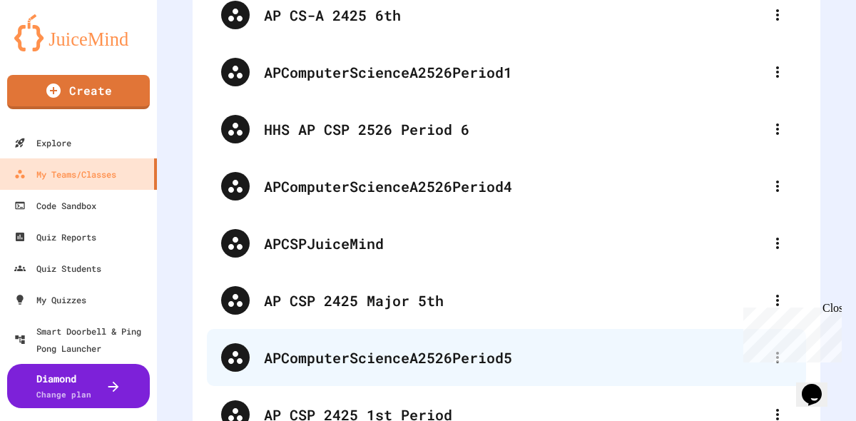
click at [332, 356] on div "APComputerScienceA2526Period5" at bounding box center [513, 357] width 499 height 21
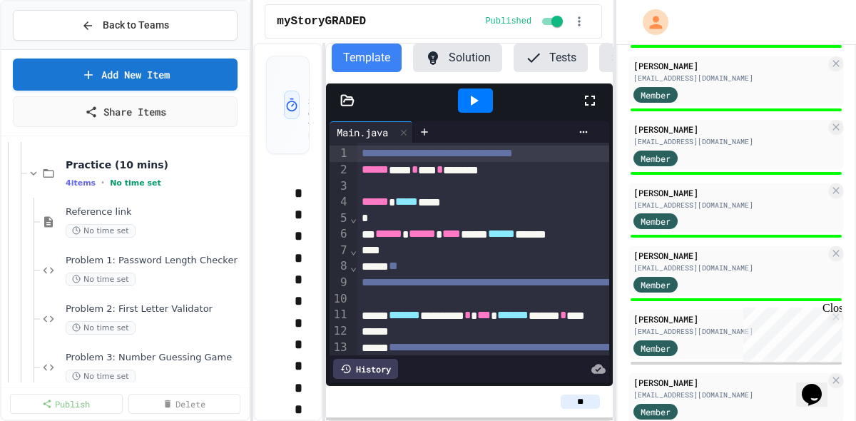
scroll to position [584, 0]
click at [156, 263] on span "Problem 1: Password Length Checker" at bounding box center [149, 261] width 166 height 12
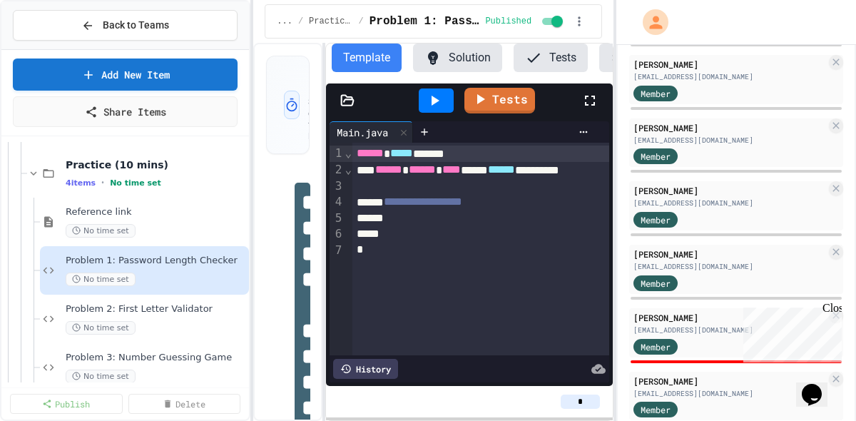
scroll to position [449, 0]
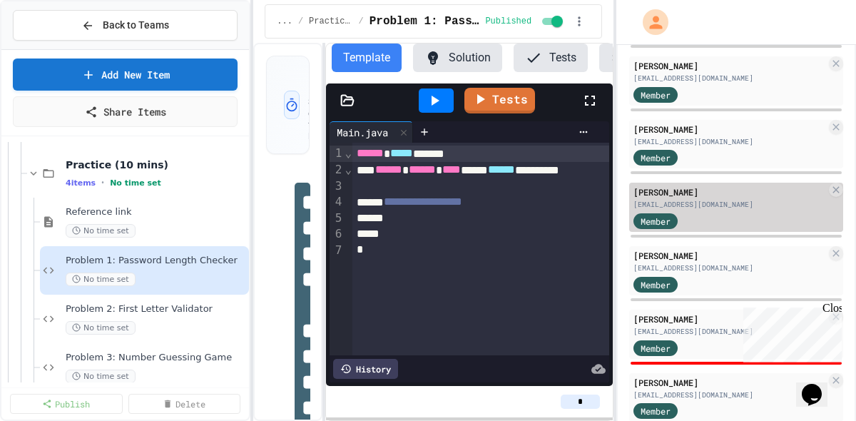
click at [731, 195] on div "[PERSON_NAME]" at bounding box center [730, 191] width 193 height 13
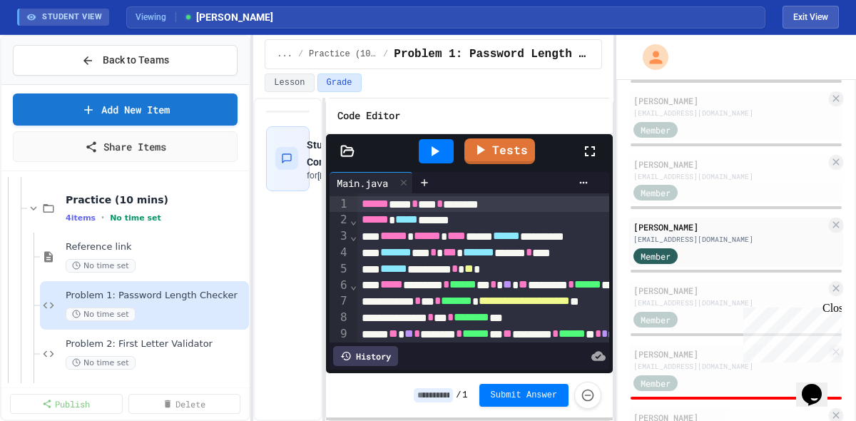
click at [598, 153] on icon at bounding box center [589, 151] width 17 height 17
